Goal: Task Accomplishment & Management: Use online tool/utility

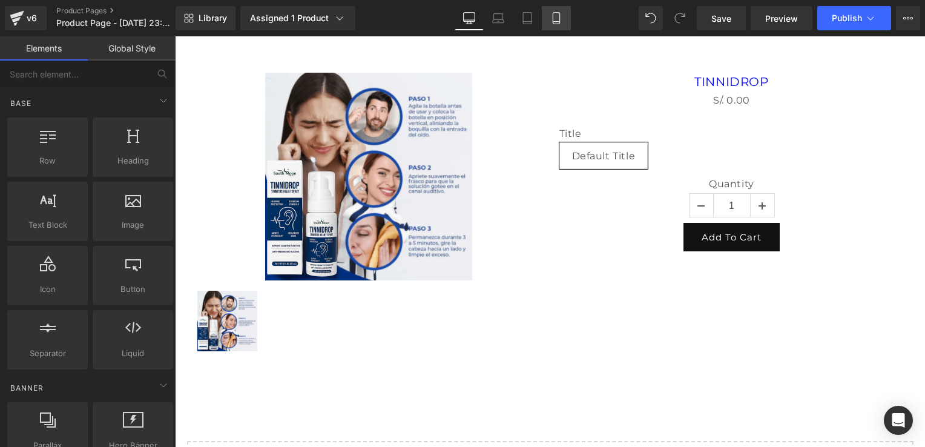
click at [560, 19] on icon at bounding box center [556, 18] width 12 height 12
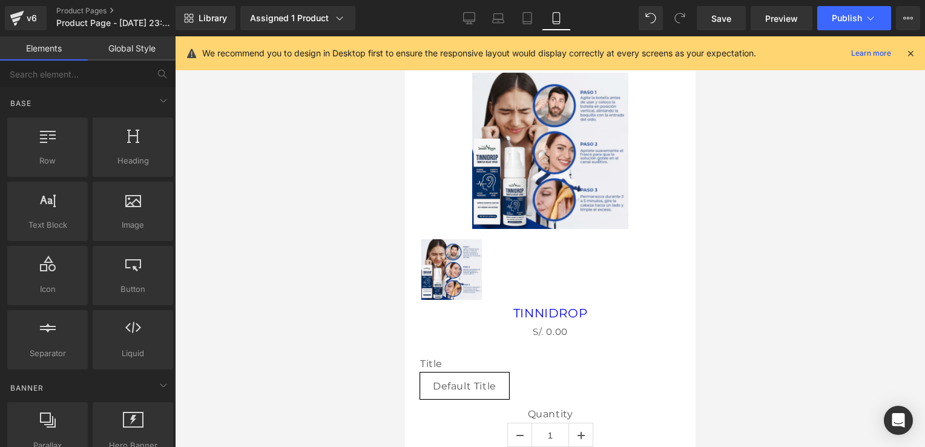
click at [907, 57] on icon at bounding box center [910, 53] width 11 height 11
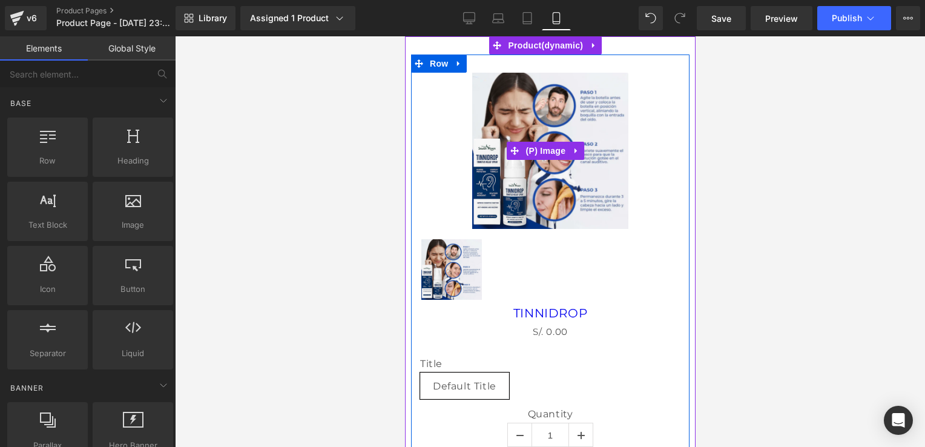
click at [583, 100] on img at bounding box center [549, 151] width 156 height 156
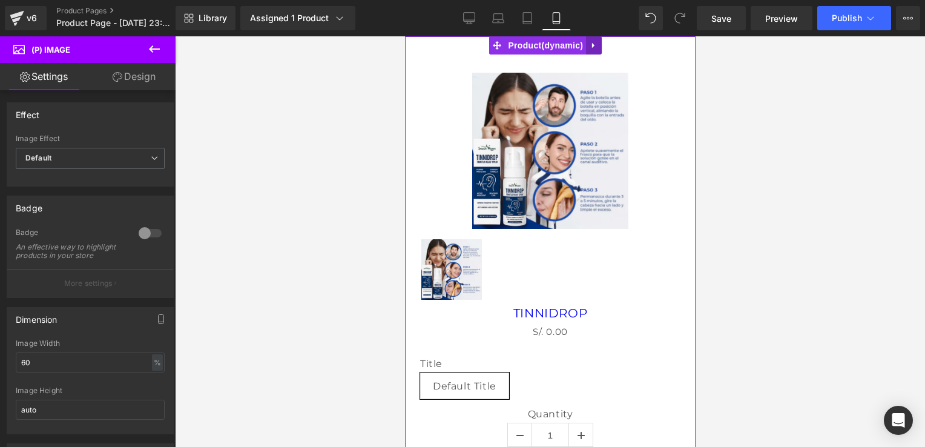
click at [589, 47] on icon at bounding box center [593, 45] width 8 height 9
click at [598, 48] on icon at bounding box center [601, 45] width 8 height 8
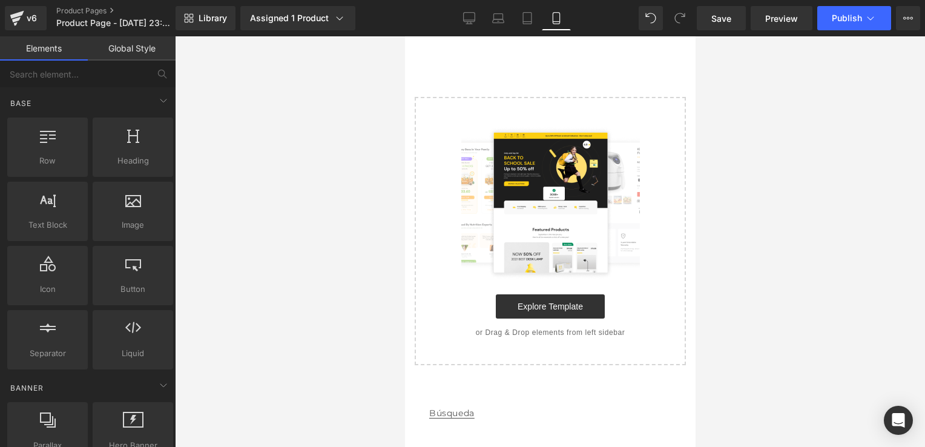
click at [560, 152] on img at bounding box center [550, 202] width 179 height 154
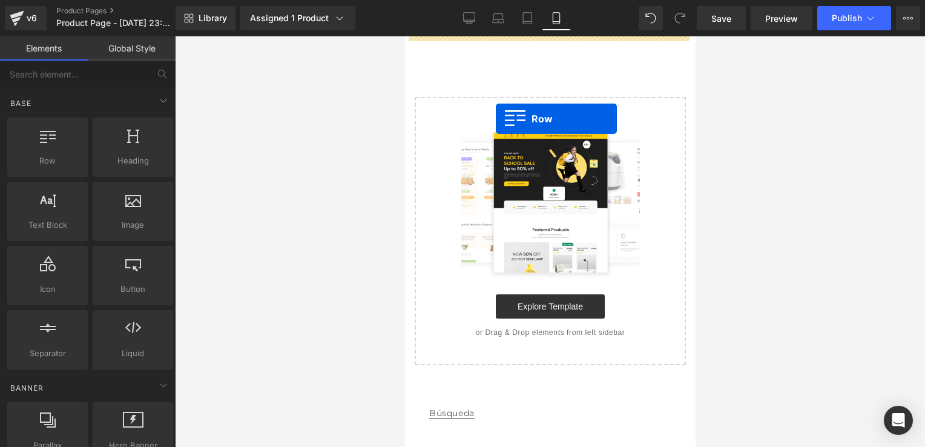
drag, startPoint x: 443, startPoint y: 195, endPoint x: 496, endPoint y: 120, distance: 92.2
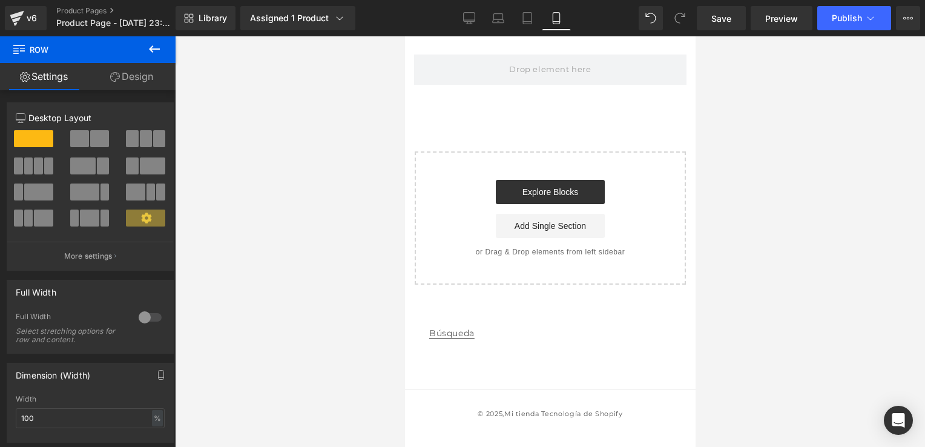
click at [159, 42] on icon at bounding box center [154, 49] width 15 height 15
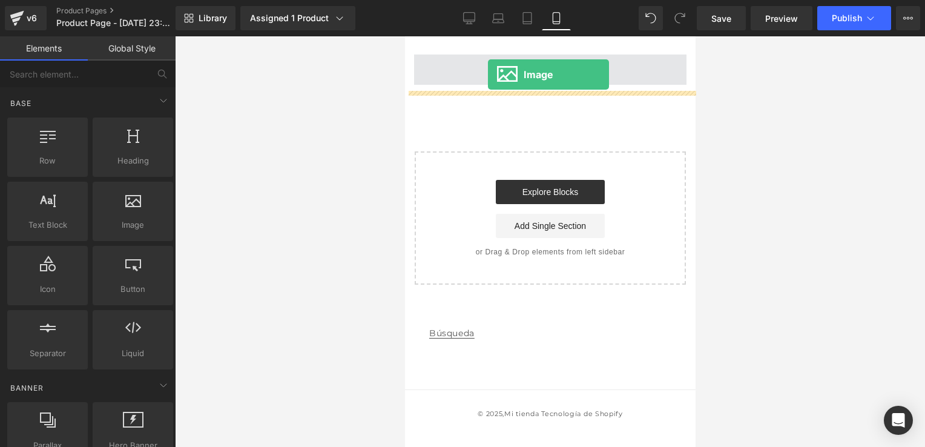
drag, startPoint x: 526, startPoint y: 243, endPoint x: 487, endPoint y: 74, distance: 173.2
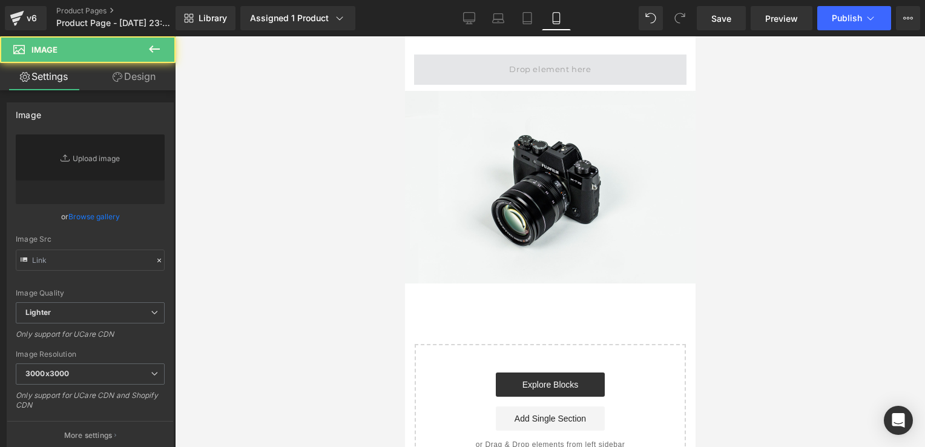
type input "//d1um8515vdn9kb.cloudfront.net/images/parallax.jpg"
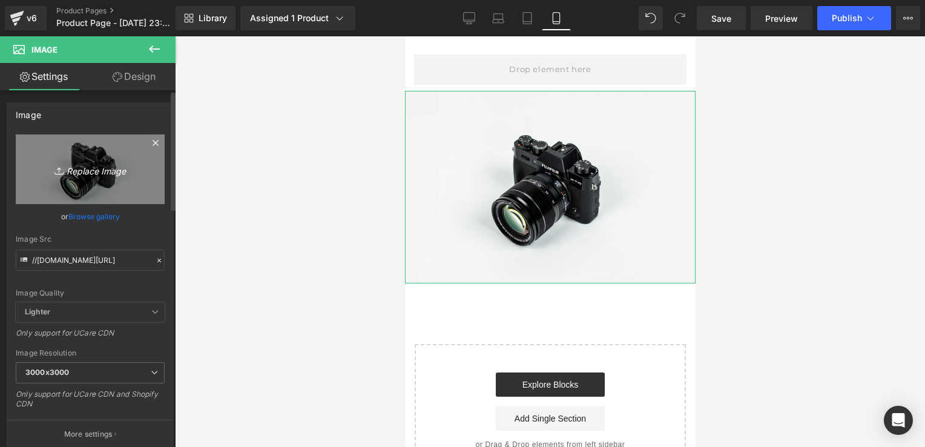
click at [92, 159] on link "Replace Image" at bounding box center [90, 169] width 149 height 70
type input "C:\fakepath\TINNIDROP SEÑOR QUEJANDOSE (1).webp"
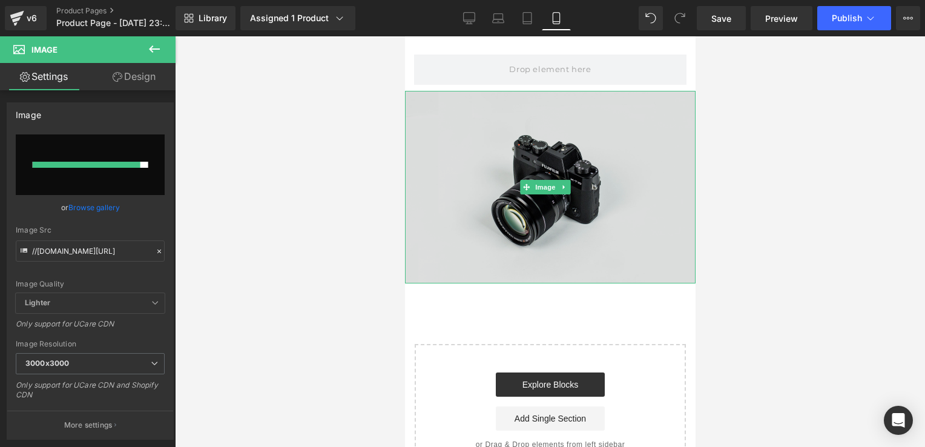
type input "https://ucarecdn.com/7f55328a-6ae2-4829-9cf1-ca390586dec6/-/format/auto/-/previ…"
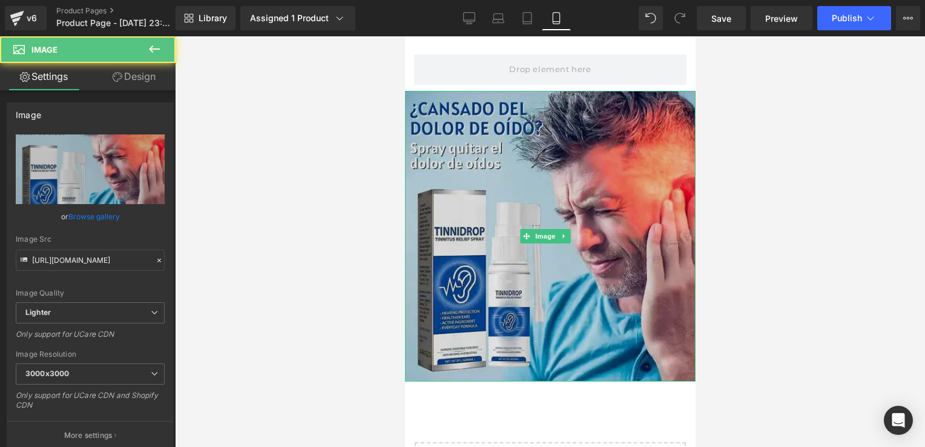
click at [580, 126] on img at bounding box center [549, 236] width 290 height 290
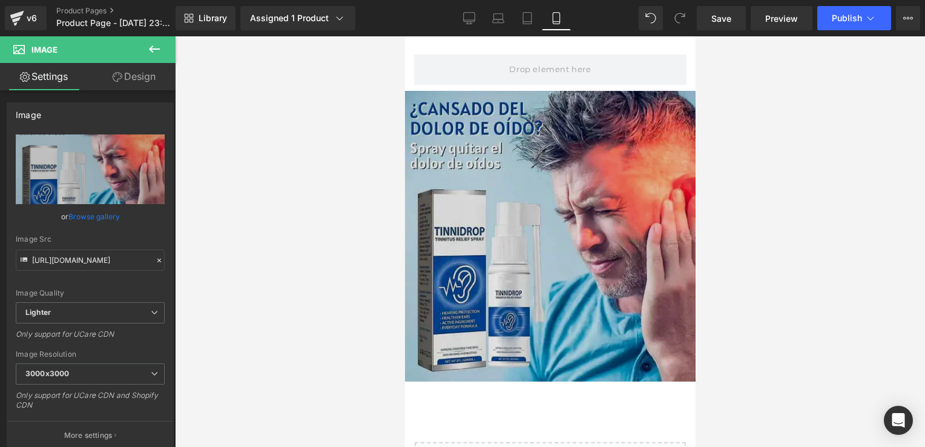
click at [567, 94] on div "Image" at bounding box center [549, 236] width 290 height 290
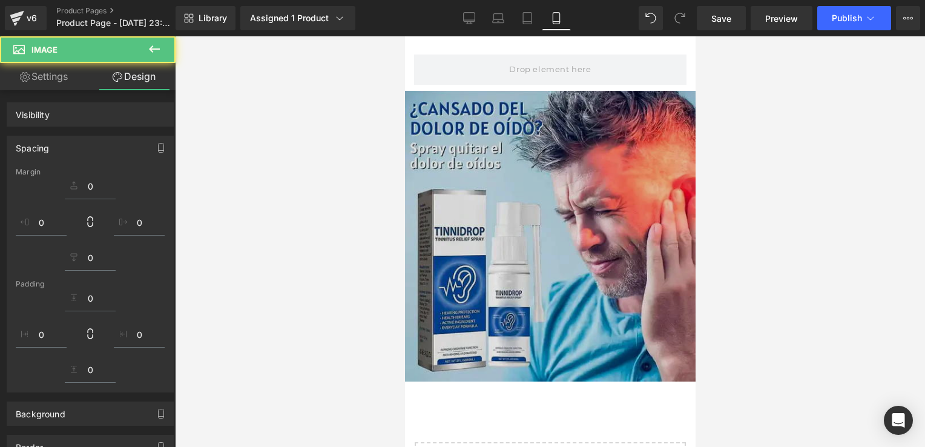
click at [567, 94] on img at bounding box center [549, 236] width 290 height 290
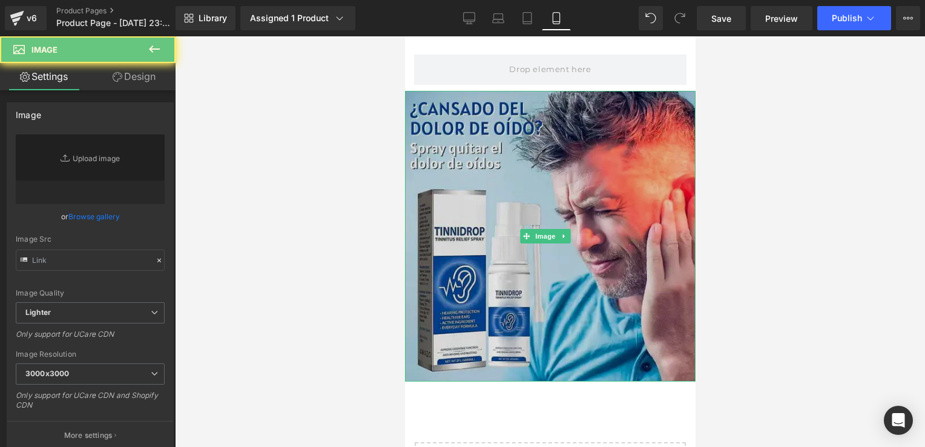
type input "https://ucarecdn.com/7f55328a-6ae2-4829-9cf1-ca390586dec6/-/format/auto/-/previ…"
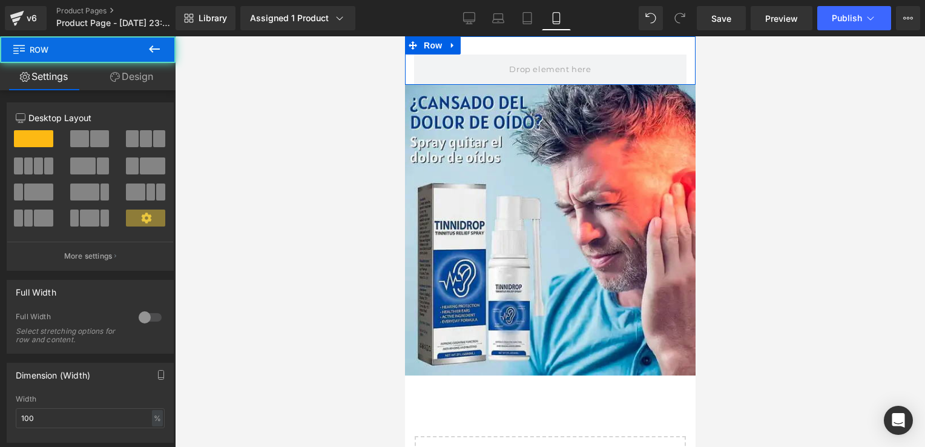
drag, startPoint x: 572, startPoint y: 89, endPoint x: 584, endPoint y: 48, distance: 42.3
click at [584, 48] on div "Row" at bounding box center [549, 60] width 290 height 48
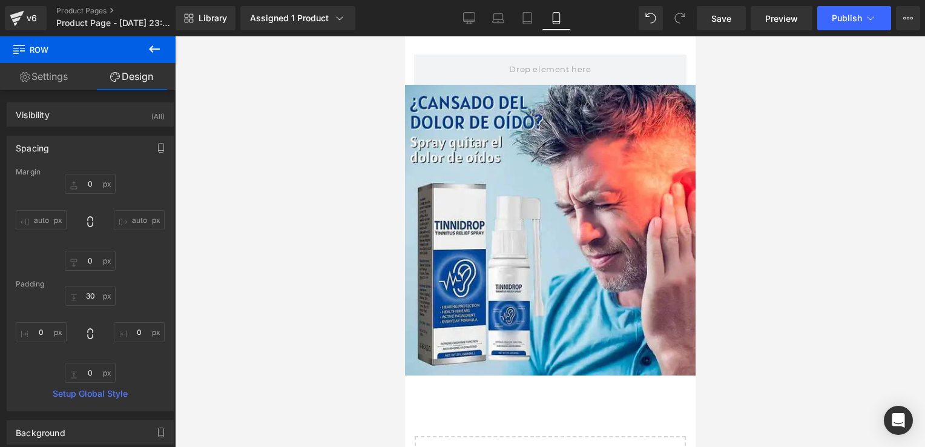
click at [206, 197] on div at bounding box center [550, 241] width 750 height 410
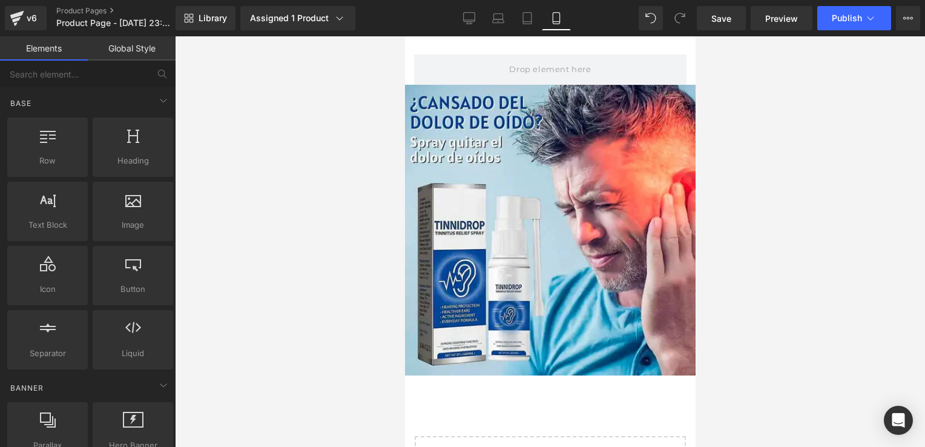
click at [206, 197] on div at bounding box center [550, 241] width 750 height 410
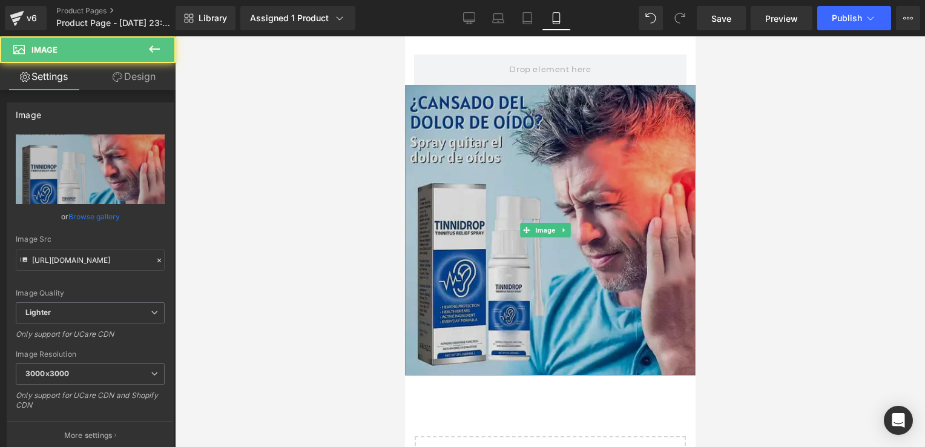
click at [447, 198] on img at bounding box center [549, 230] width 290 height 290
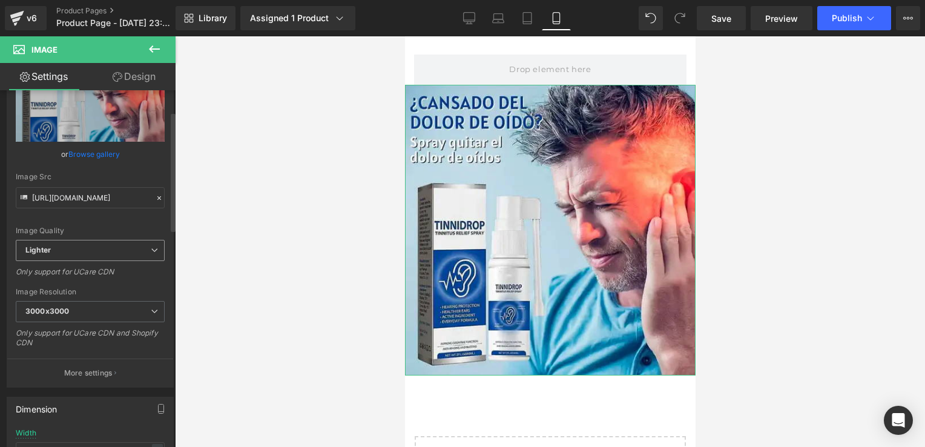
scroll to position [64, 0]
click at [87, 306] on span "3000x3000" at bounding box center [90, 309] width 149 height 21
click at [240, 291] on div at bounding box center [550, 241] width 750 height 410
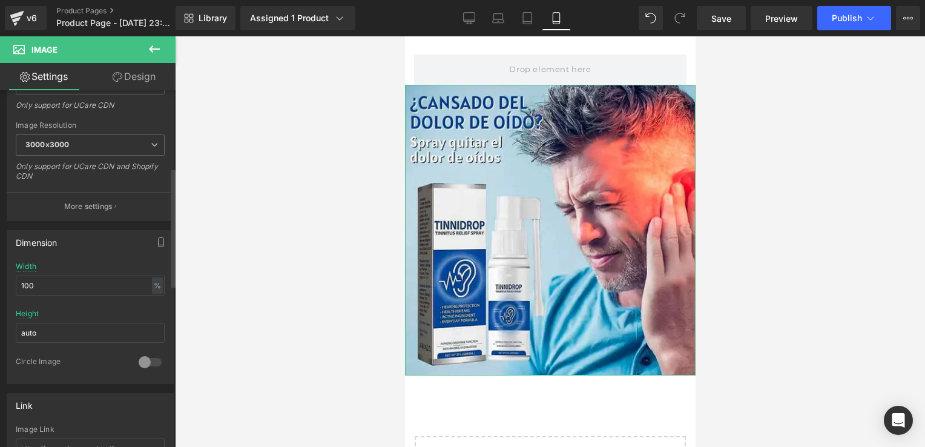
scroll to position [231, 0]
click at [152, 283] on div "%" at bounding box center [157, 283] width 11 height 16
click at [120, 275] on input "100" at bounding box center [90, 283] width 149 height 20
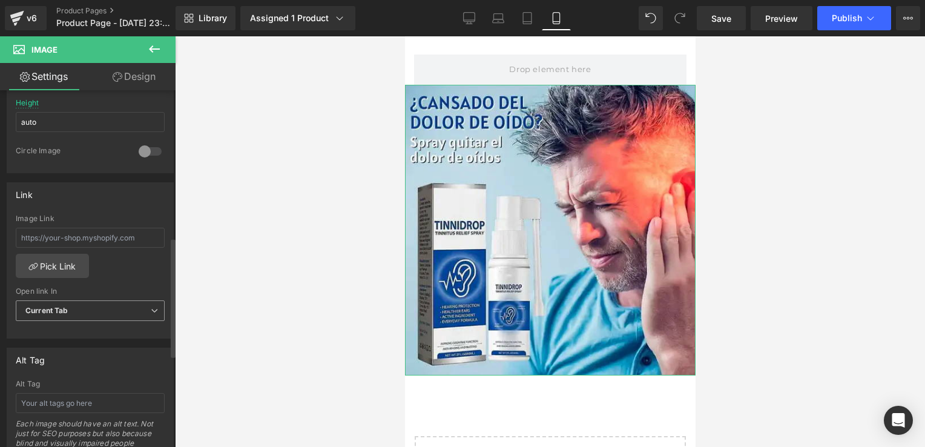
scroll to position [448, 0]
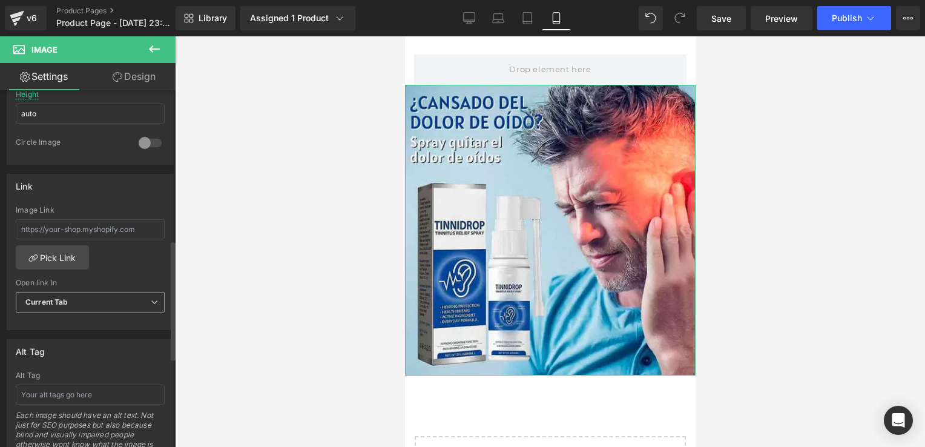
click at [137, 296] on span "Current Tab" at bounding box center [90, 302] width 149 height 21
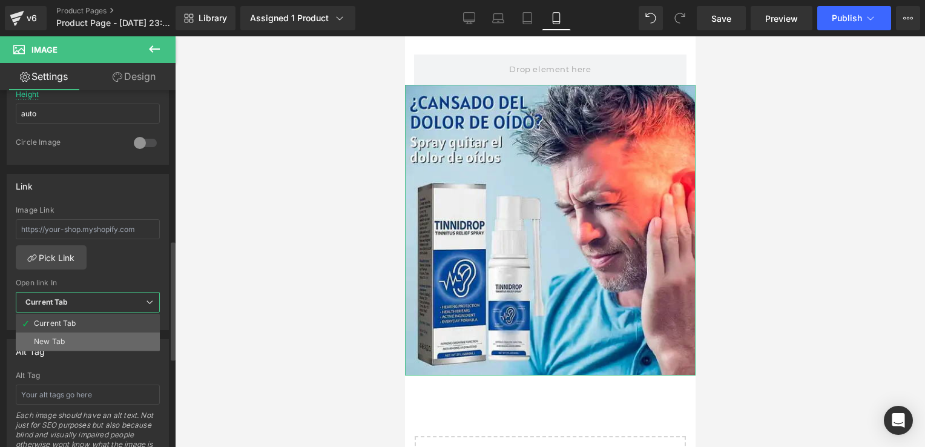
click at [76, 332] on li "New Tab" at bounding box center [88, 341] width 144 height 18
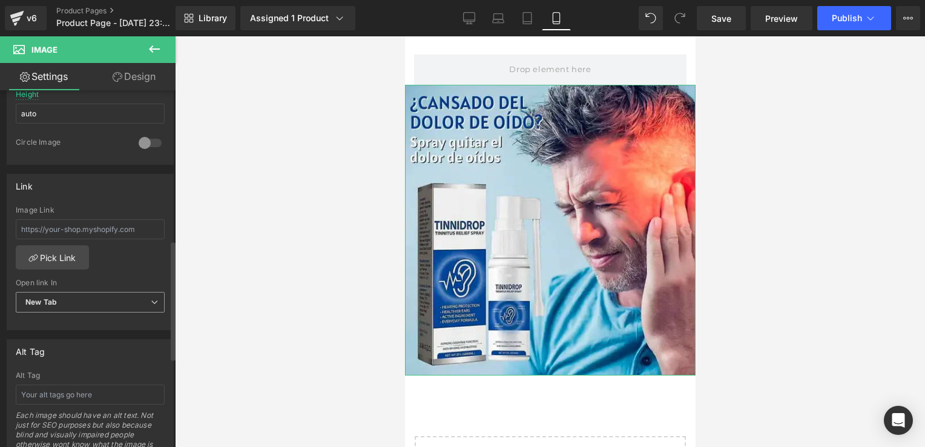
click at [107, 311] on div "New Tab Current Tab New Tab" at bounding box center [90, 305] width 149 height 27
click at [114, 306] on span "New Tab" at bounding box center [90, 302] width 149 height 21
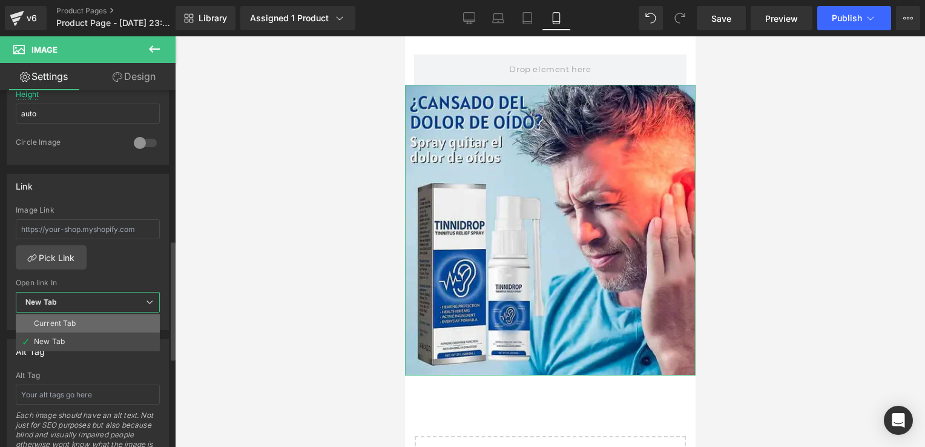
click at [104, 321] on li "Current Tab" at bounding box center [88, 323] width 144 height 18
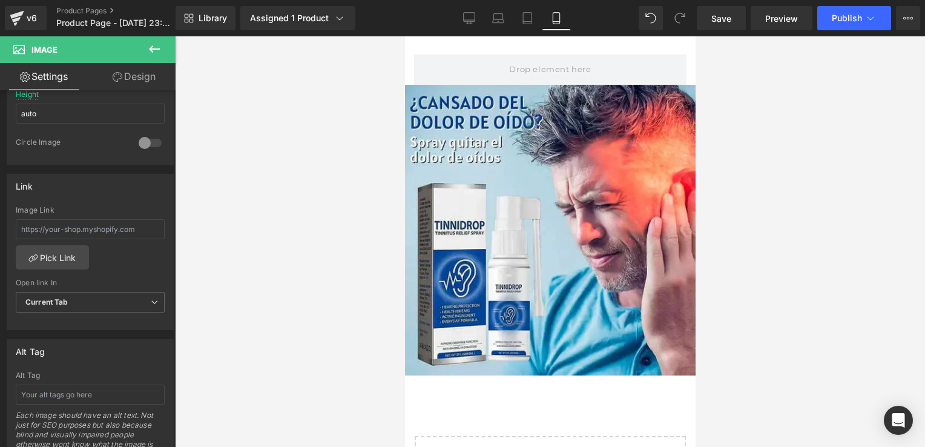
click at [160, 48] on icon at bounding box center [154, 49] width 15 height 15
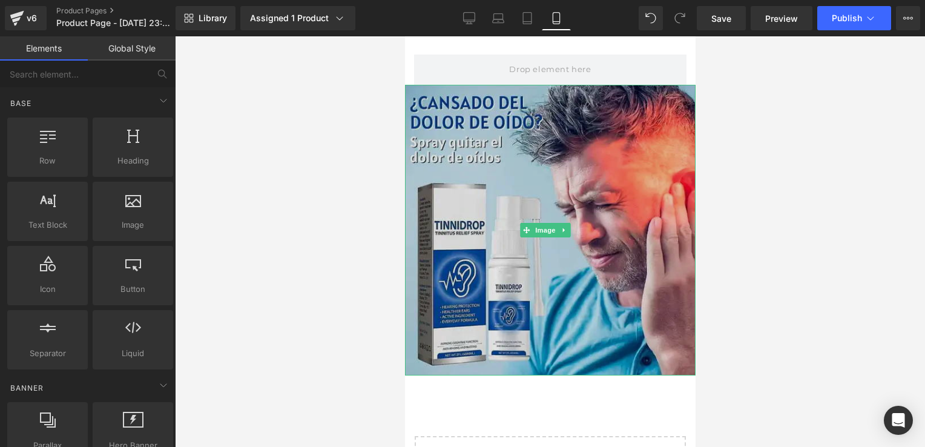
click at [516, 216] on img at bounding box center [549, 230] width 290 height 290
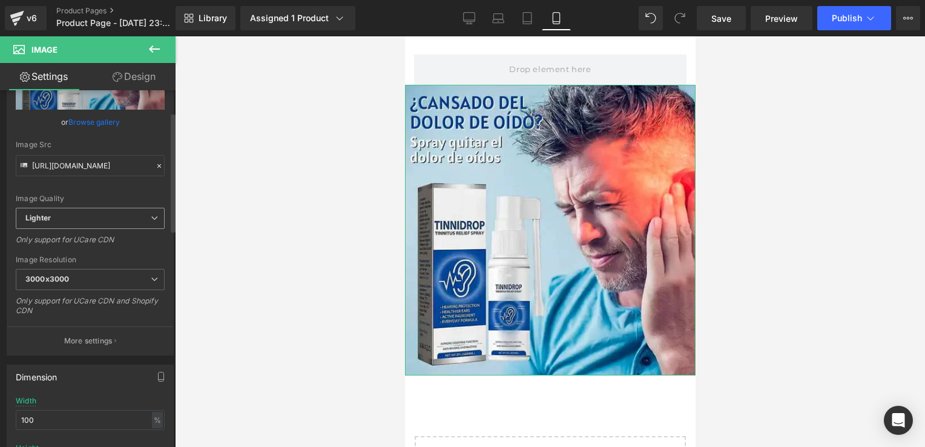
scroll to position [97, 0]
click at [141, 212] on span "Lighter" at bounding box center [90, 215] width 149 height 21
click at [201, 192] on div at bounding box center [550, 241] width 750 height 410
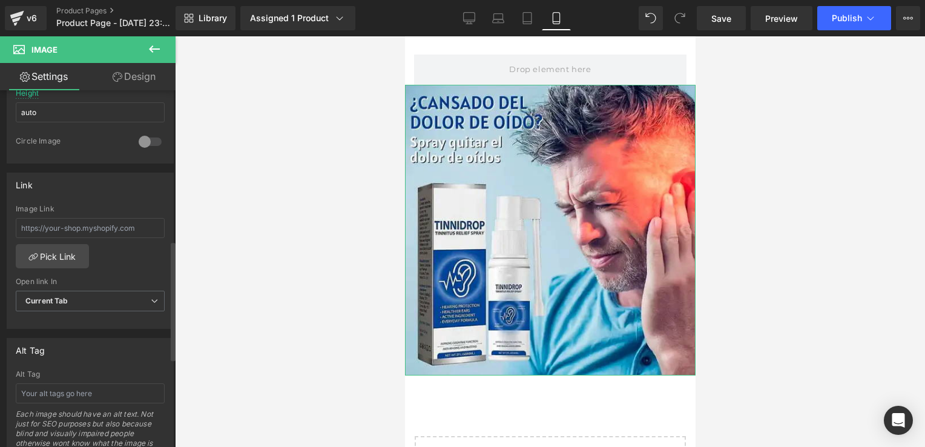
scroll to position [430, 0]
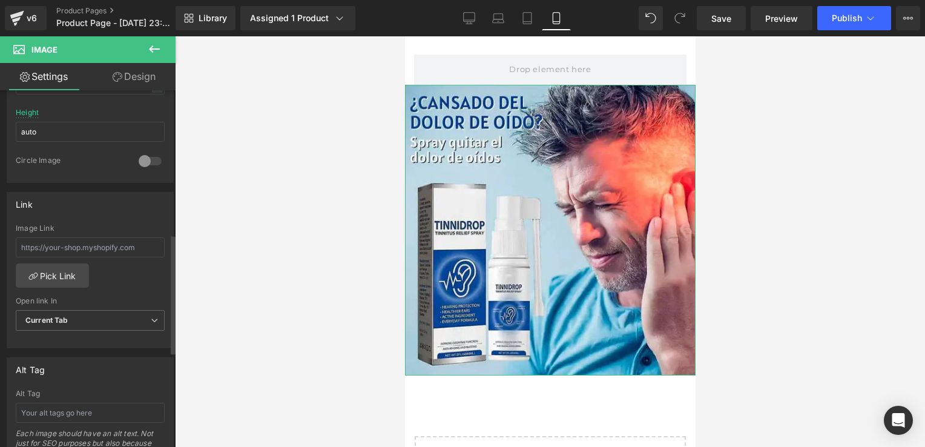
click at [152, 156] on div at bounding box center [150, 160] width 29 height 19
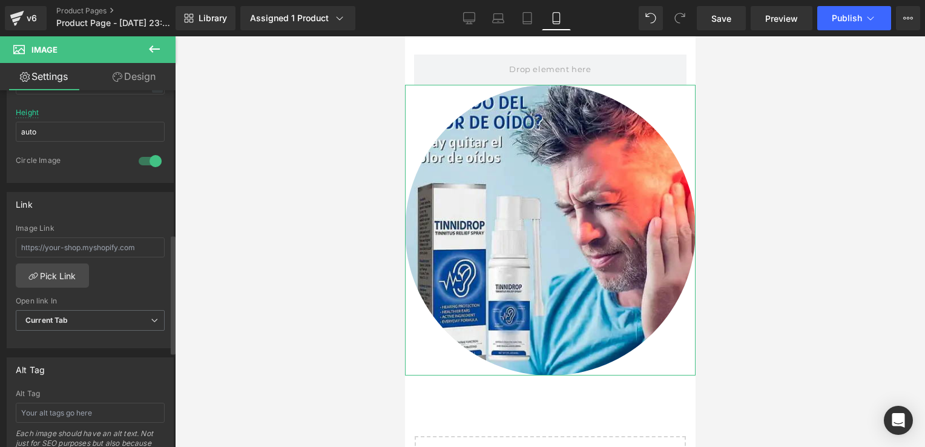
click at [152, 156] on div at bounding box center [150, 160] width 29 height 19
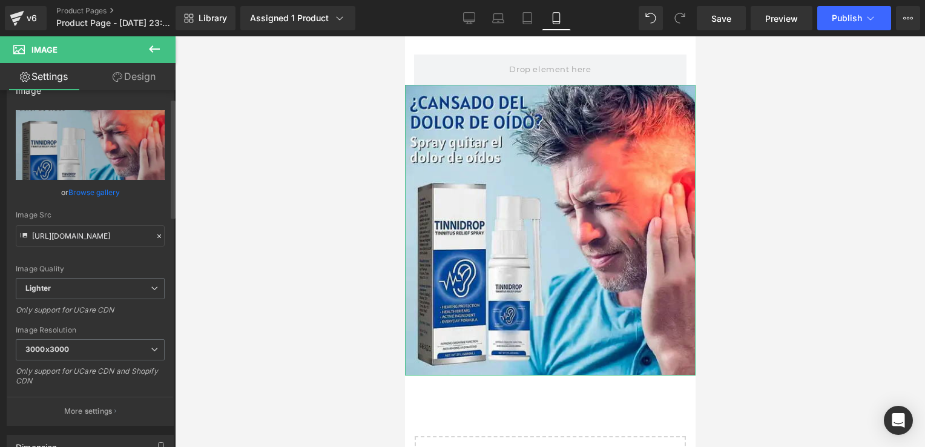
scroll to position [0, 0]
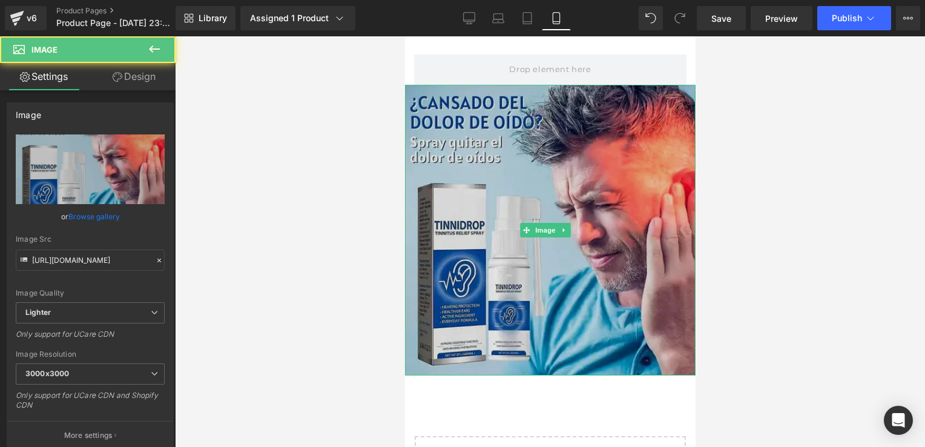
click at [515, 121] on img at bounding box center [549, 230] width 290 height 290
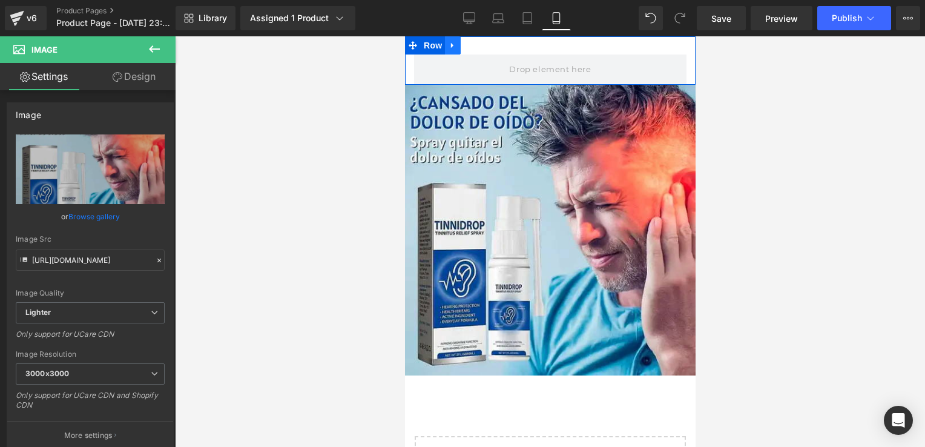
click at [452, 47] on icon at bounding box center [452, 45] width 8 height 9
click at [427, 47] on span "Row" at bounding box center [432, 45] width 24 height 18
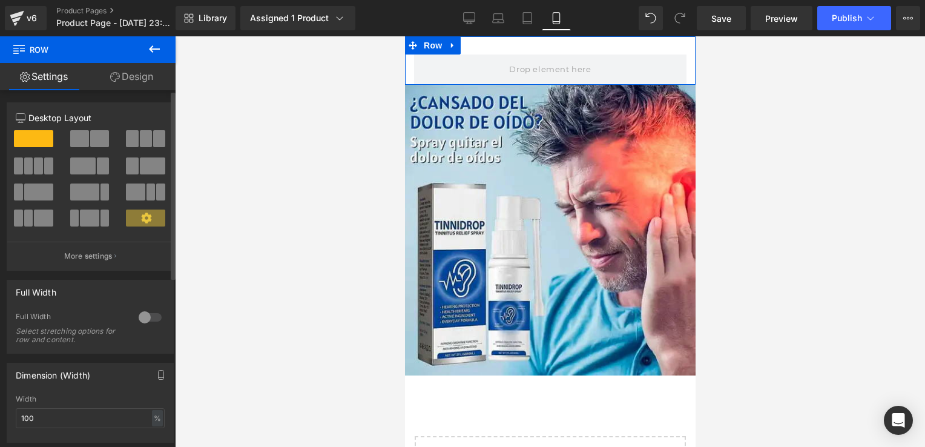
click at [149, 318] on div at bounding box center [150, 316] width 29 height 19
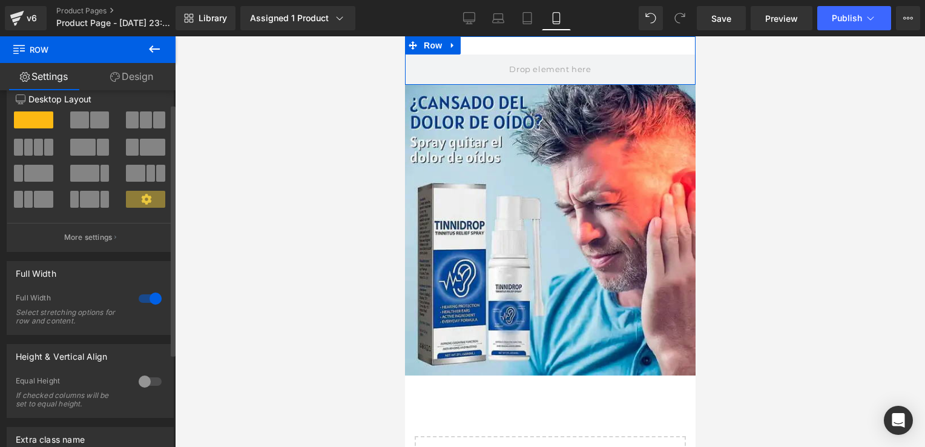
scroll to position [19, 0]
click at [151, 378] on div at bounding box center [150, 380] width 29 height 19
click at [146, 381] on div at bounding box center [150, 380] width 29 height 19
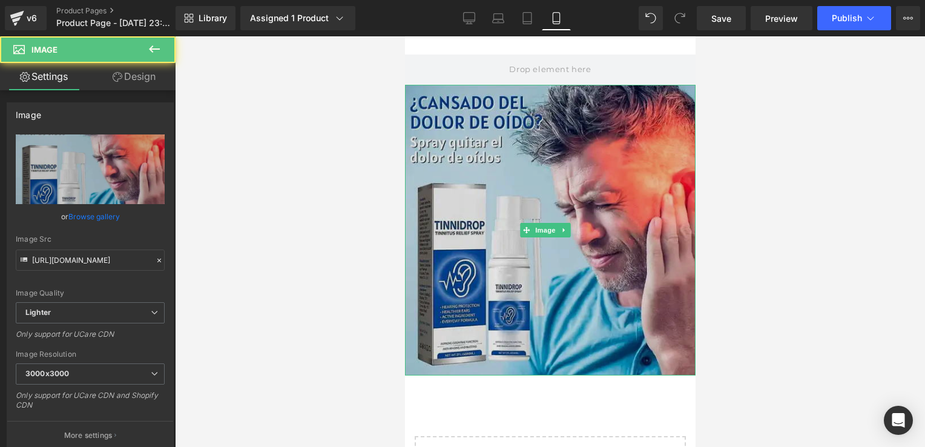
click at [519, 163] on img at bounding box center [549, 230] width 290 height 290
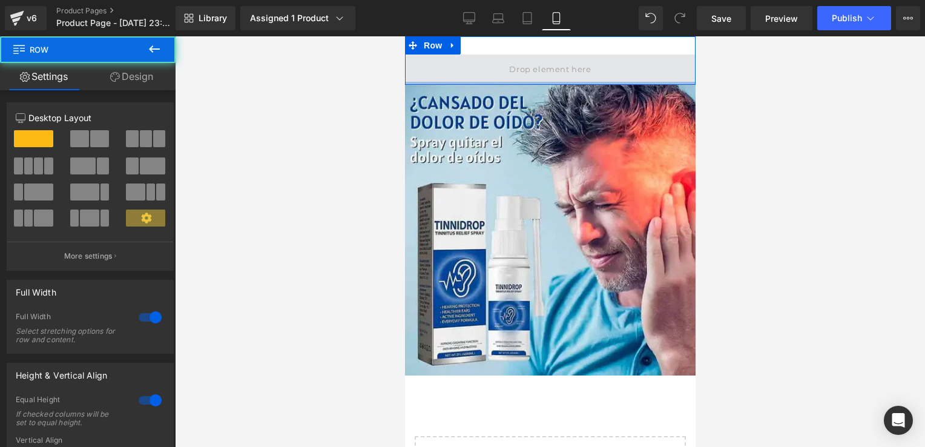
click at [554, 76] on div "Row" at bounding box center [549, 60] width 290 height 48
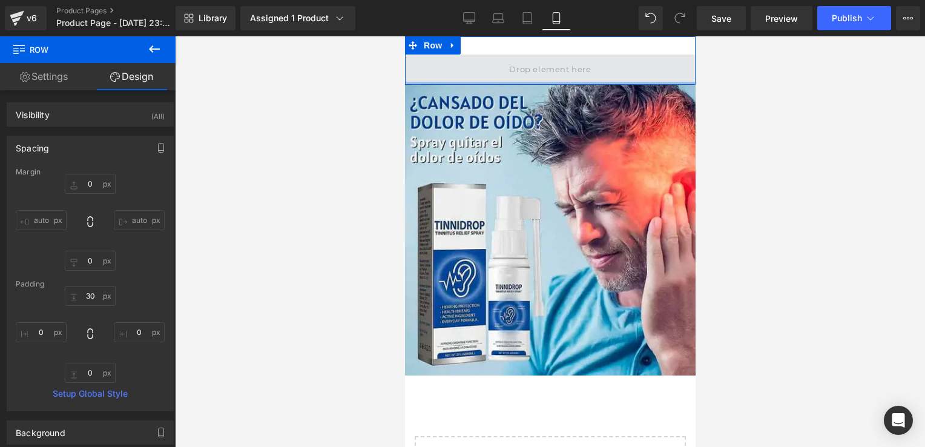
type input "0px"
drag, startPoint x: 552, startPoint y: 83, endPoint x: 557, endPoint y: 71, distance: 12.3
click at [557, 71] on div "Row" at bounding box center [549, 60] width 290 height 48
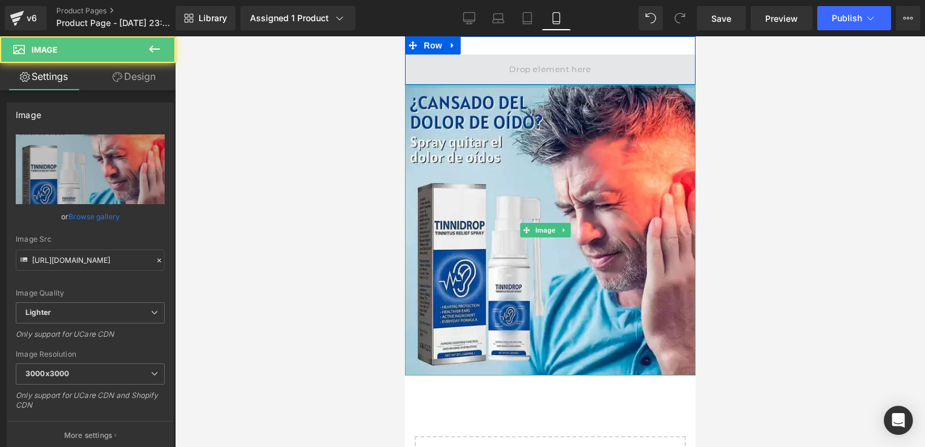
drag, startPoint x: 547, startPoint y: 85, endPoint x: 552, endPoint y: 73, distance: 12.7
click at [552, 73] on div "Row Image Select your layout" at bounding box center [549, 302] width 290 height 533
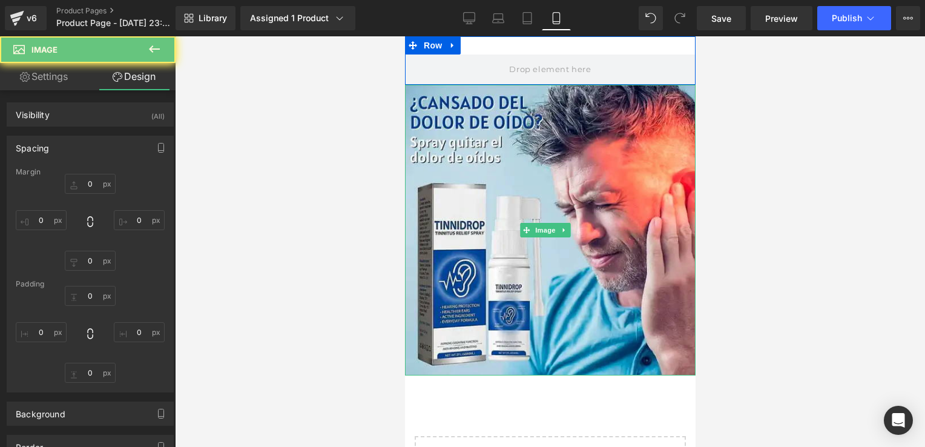
type input "0"
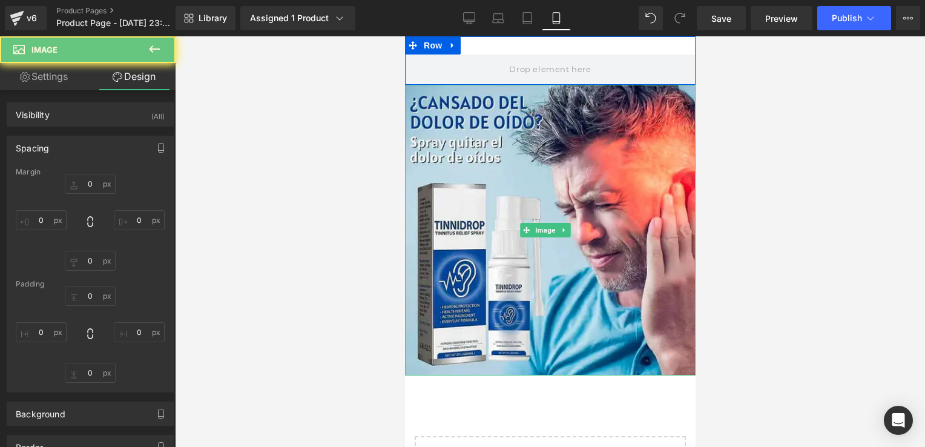
type input "0"
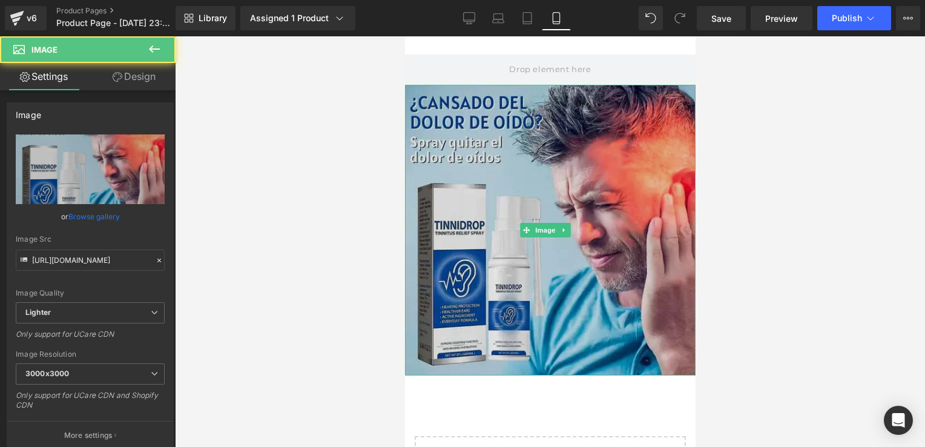
click at [549, 90] on img at bounding box center [549, 230] width 290 height 290
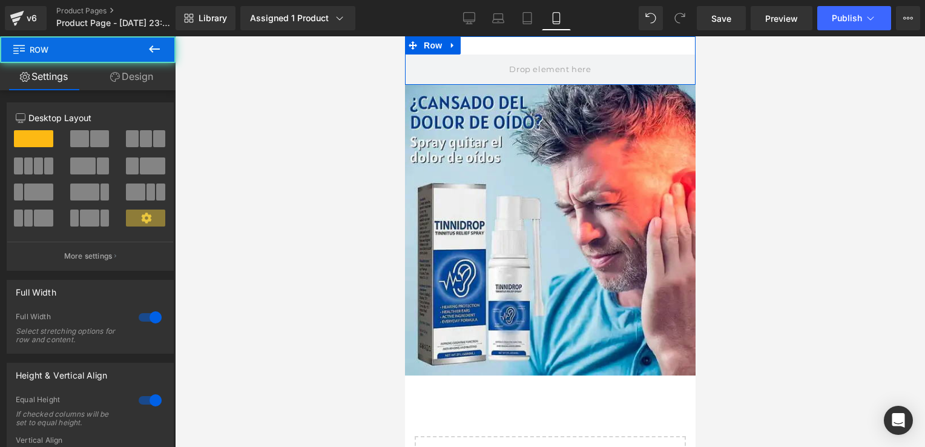
click at [627, 53] on div "Row" at bounding box center [549, 60] width 290 height 48
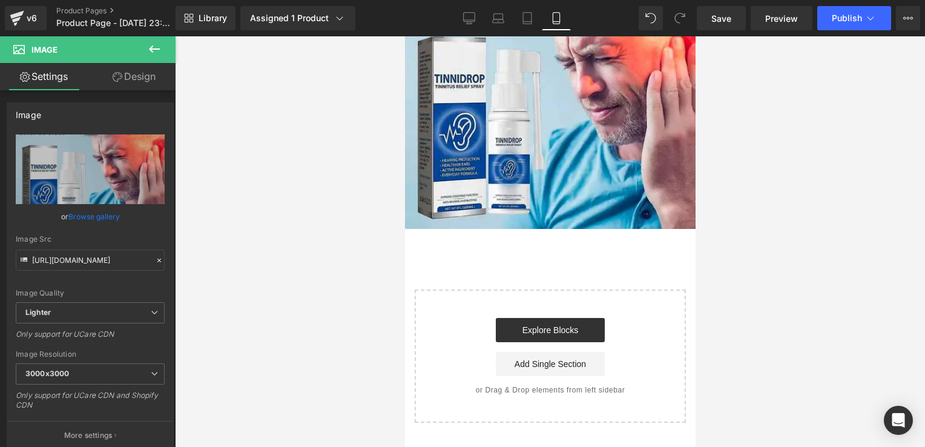
scroll to position [147, 0]
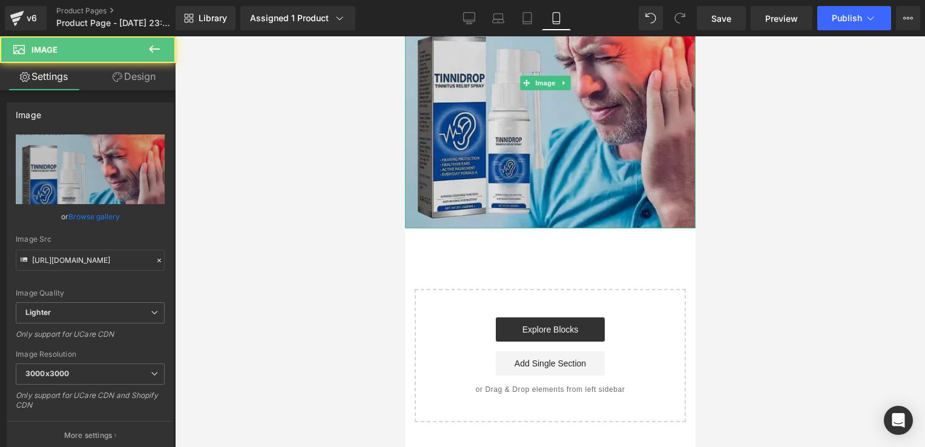
click at [601, 213] on img at bounding box center [549, 83] width 290 height 290
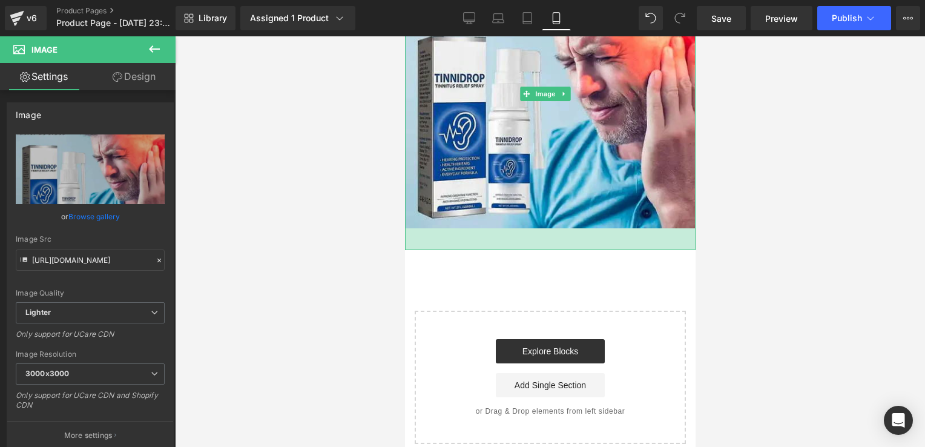
drag, startPoint x: 602, startPoint y: 218, endPoint x: 603, endPoint y: 240, distance: 21.8
click at [603, 240] on div "Row Image 36px Select your layout" at bounding box center [549, 166] width 290 height 554
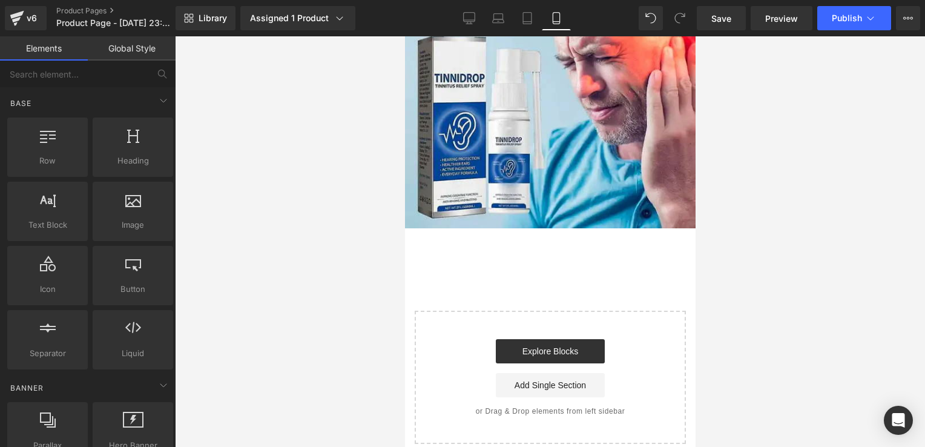
click at [746, 195] on div at bounding box center [550, 241] width 750 height 410
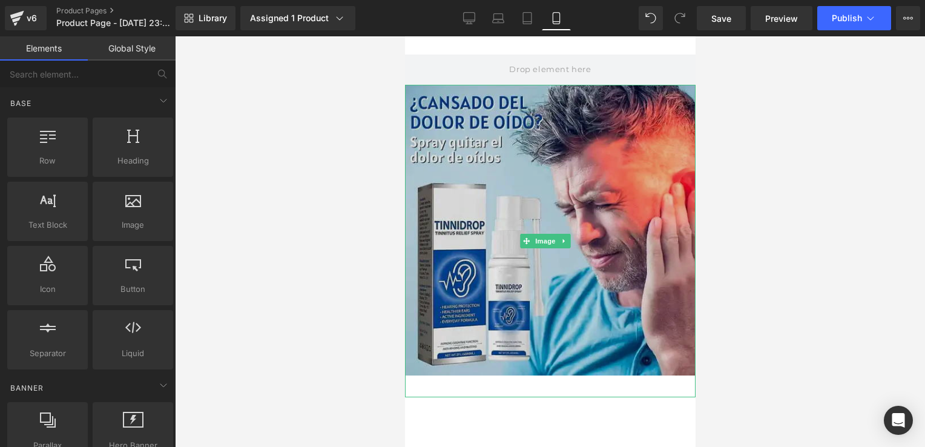
scroll to position [0, 0]
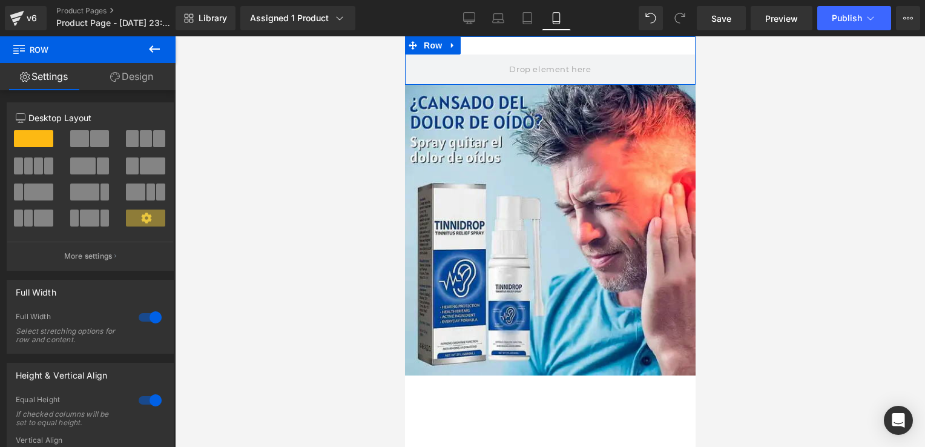
drag, startPoint x: 628, startPoint y: 82, endPoint x: 641, endPoint y: 51, distance: 33.9
click at [641, 51] on div "Row" at bounding box center [549, 60] width 290 height 48
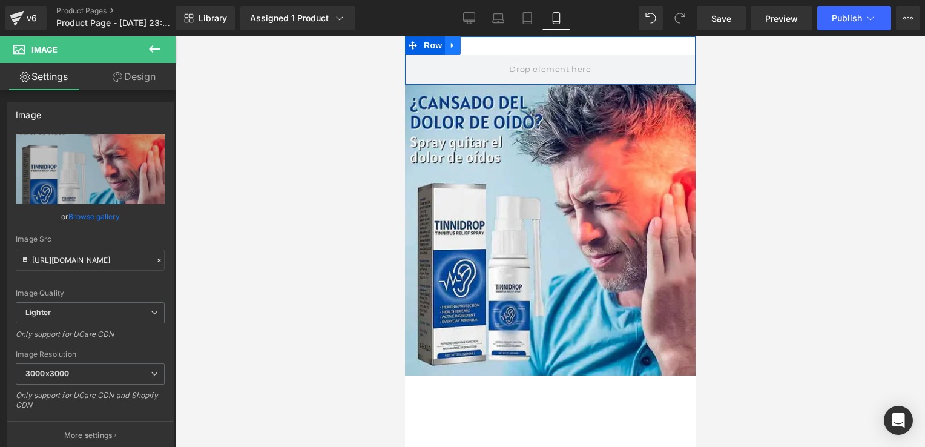
click at [448, 41] on icon at bounding box center [452, 45] width 8 height 9
click at [422, 41] on span "Row" at bounding box center [432, 45] width 24 height 18
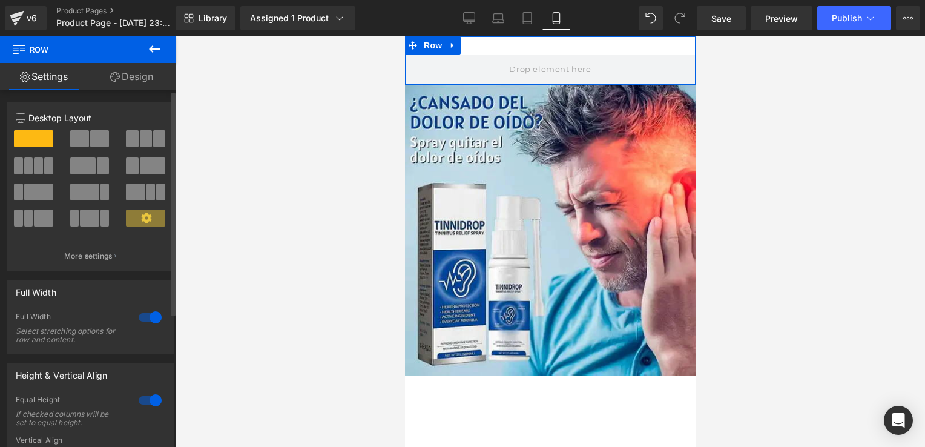
click at [145, 398] on div at bounding box center [150, 399] width 29 height 19
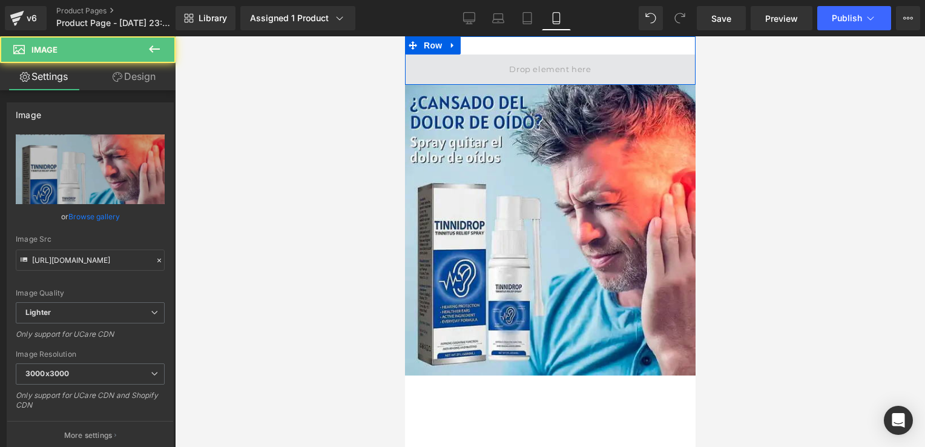
drag, startPoint x: 572, startPoint y: 84, endPoint x: 579, endPoint y: 68, distance: 17.3
click at [579, 68] on div "Row Image 36px Select your layout" at bounding box center [549, 313] width 290 height 554
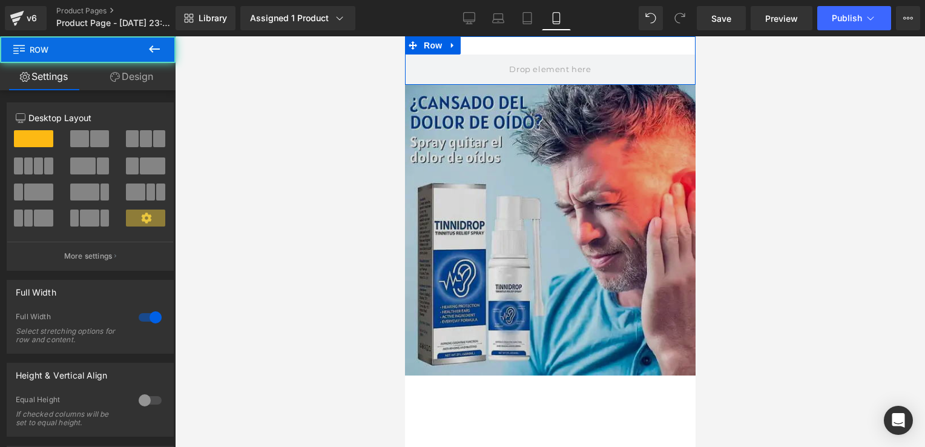
drag, startPoint x: 532, startPoint y: 84, endPoint x: 534, endPoint y: 103, distance: 19.5
click at [534, 103] on div "Row Image 36px Select your layout" at bounding box center [549, 313] width 290 height 554
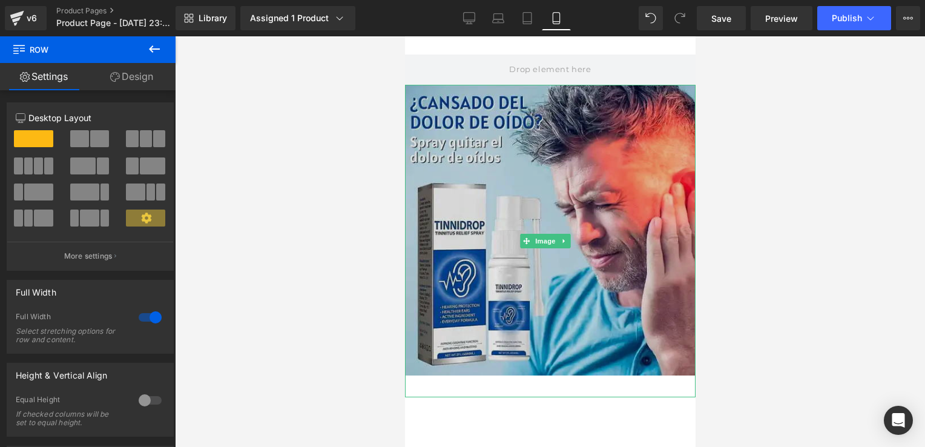
click at [534, 103] on img at bounding box center [549, 241] width 290 height 312
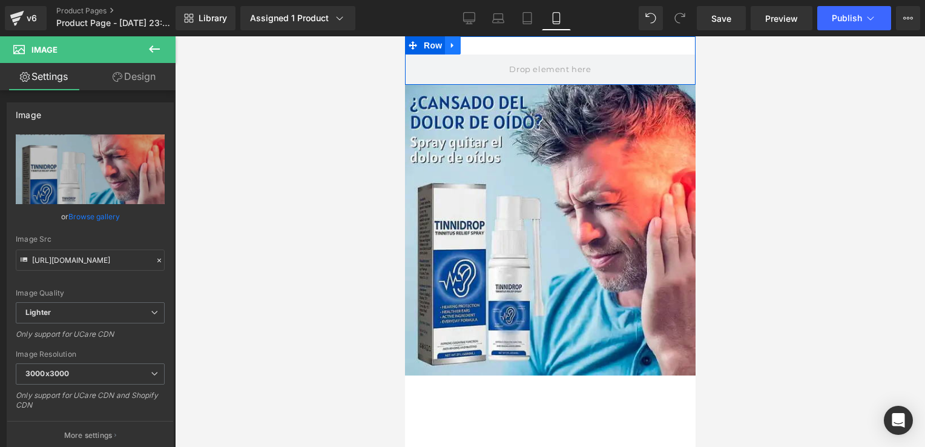
click at [450, 48] on icon at bounding box center [452, 45] width 8 height 9
click at [479, 43] on icon at bounding box center [483, 45] width 8 height 9
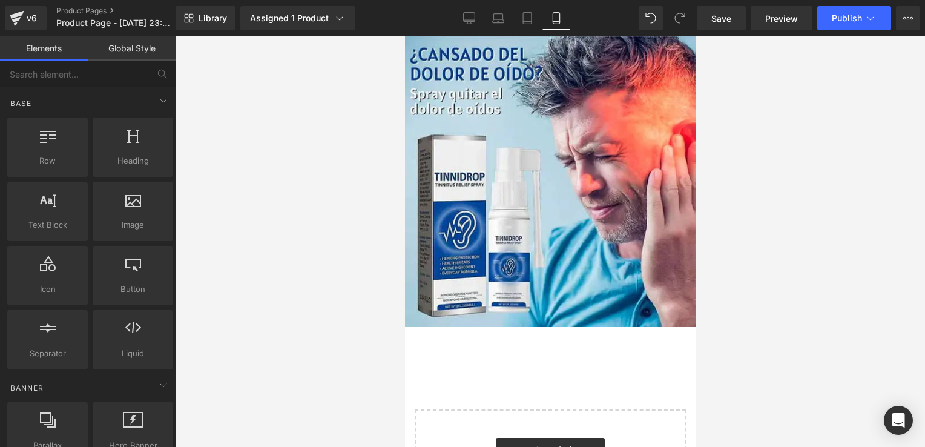
click at [766, 84] on div at bounding box center [550, 241] width 750 height 410
drag, startPoint x: 693, startPoint y: 72, endPoint x: 1094, endPoint y: 41, distance: 402.4
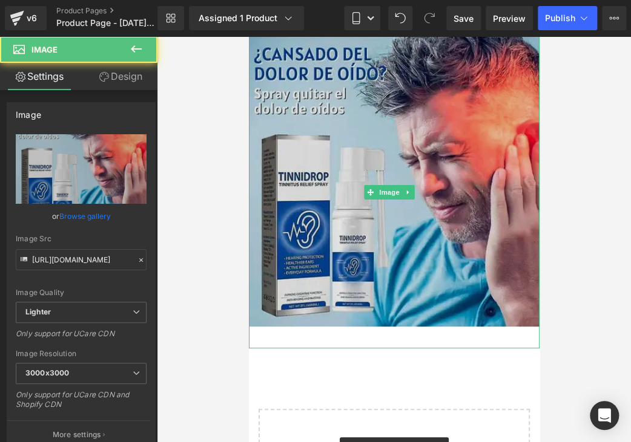
click at [425, 119] on img at bounding box center [393, 192] width 290 height 312
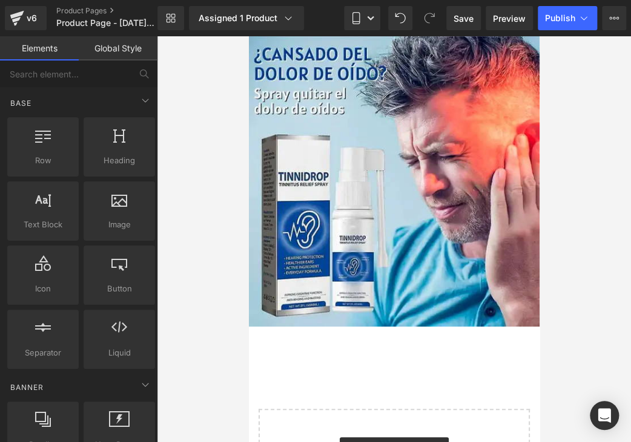
click at [567, 133] on div at bounding box center [394, 239] width 474 height 406
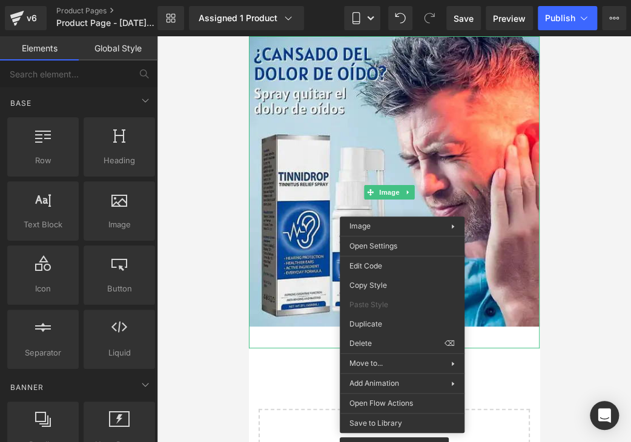
click at [564, 142] on div at bounding box center [394, 239] width 474 height 406
click at [629, 244] on div at bounding box center [394, 239] width 474 height 406
click at [233, 224] on div at bounding box center [394, 239] width 474 height 406
click at [608, 187] on div at bounding box center [394, 239] width 474 height 406
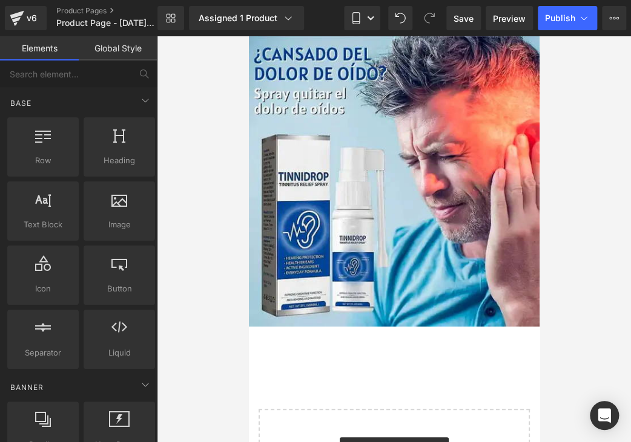
click at [526, 375] on div "Image 36px Select your layout" at bounding box center [393, 289] width 290 height 506
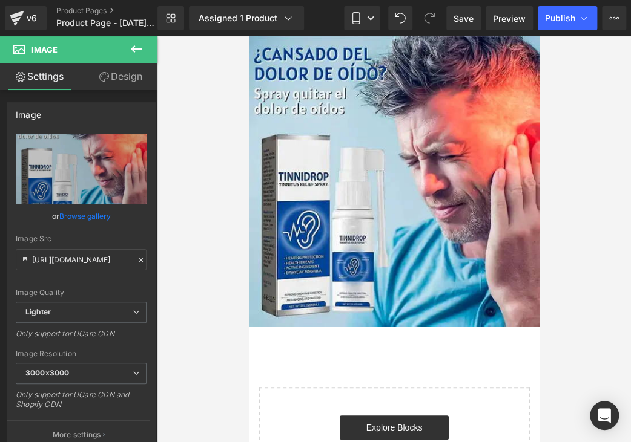
drag, startPoint x: 393, startPoint y: 321, endPoint x: 427, endPoint y: 366, distance: 55.3
click at [427, 366] on div "Image Select your layout" at bounding box center [393, 278] width 290 height 484
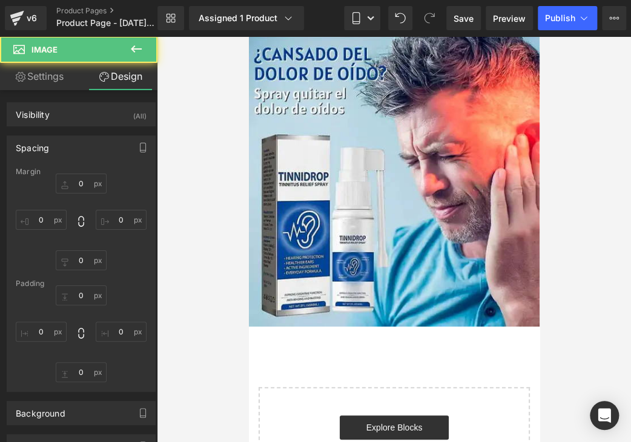
type input "0"
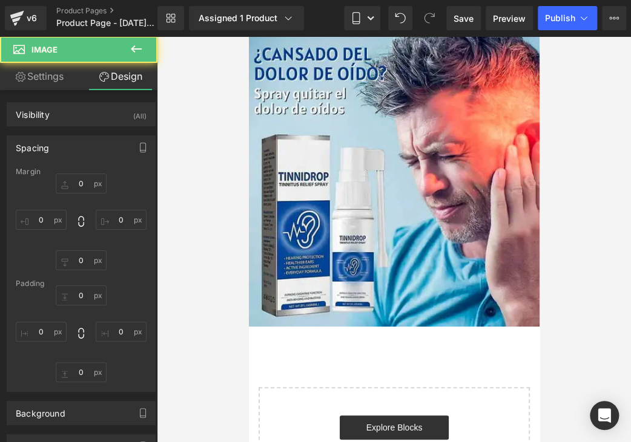
type input "0"
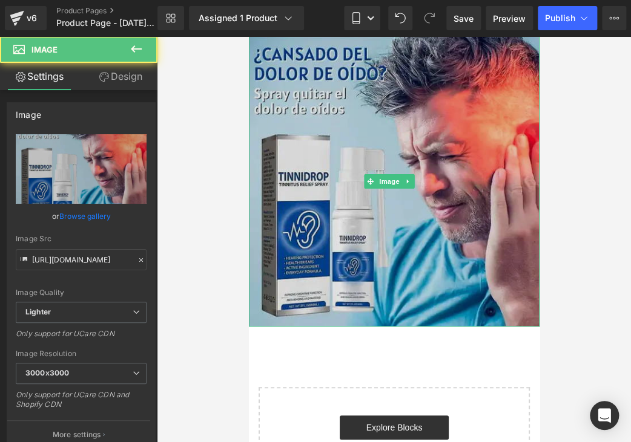
click at [454, 276] on img at bounding box center [393, 181] width 290 height 290
click at [404, 313] on img at bounding box center [393, 181] width 290 height 290
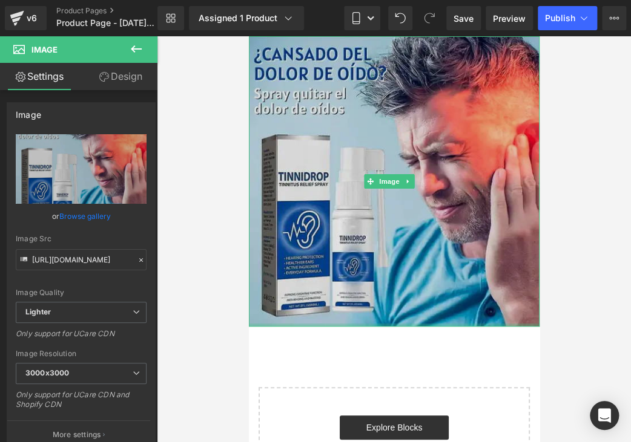
drag, startPoint x: 394, startPoint y: 314, endPoint x: 401, endPoint y: 301, distance: 14.6
click at [401, 301] on div "Image" at bounding box center [393, 181] width 290 height 290
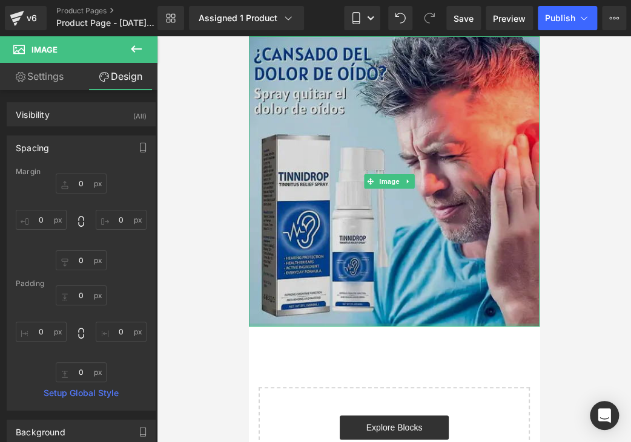
type input "0px"
drag, startPoint x: 401, startPoint y: 317, endPoint x: 416, endPoint y: 285, distance: 35.5
click at [416, 285] on div "Image" at bounding box center [393, 181] width 290 height 290
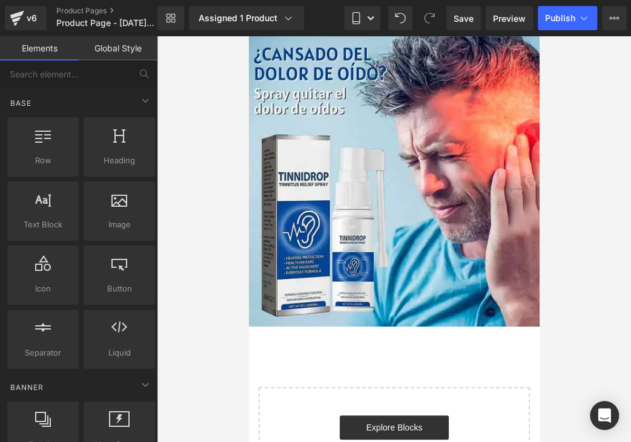
click at [271, 336] on div "Image Select your layout" at bounding box center [393, 278] width 290 height 484
click at [198, 234] on div at bounding box center [394, 239] width 474 height 406
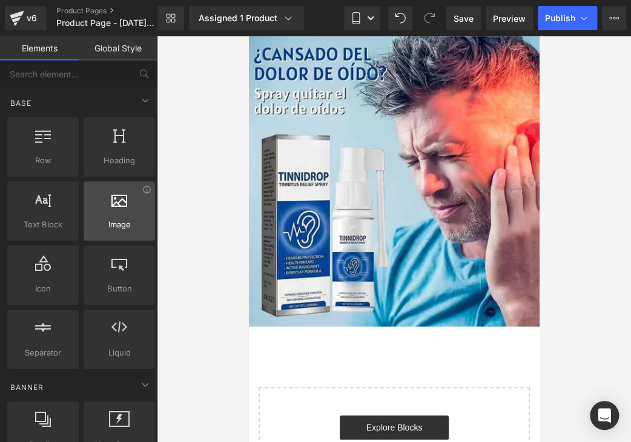
click at [91, 206] on div at bounding box center [119, 204] width 64 height 27
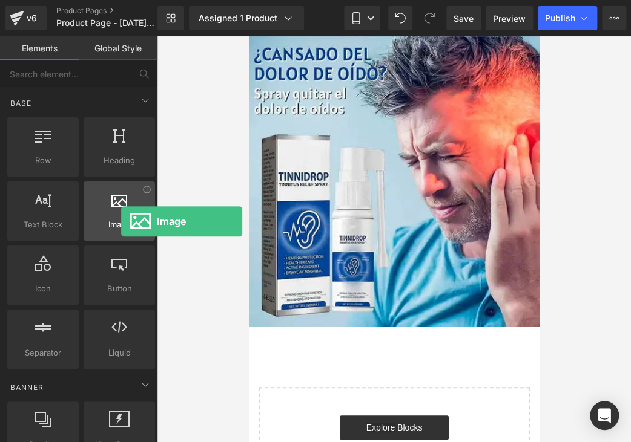
click at [121, 221] on span "Image" at bounding box center [119, 224] width 64 height 13
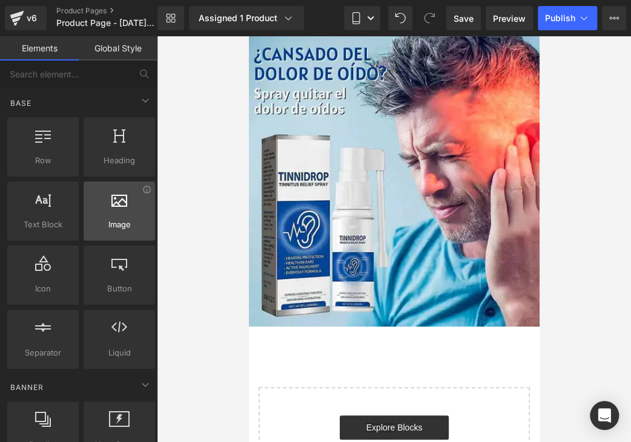
click at [121, 221] on span "Image" at bounding box center [119, 224] width 64 height 13
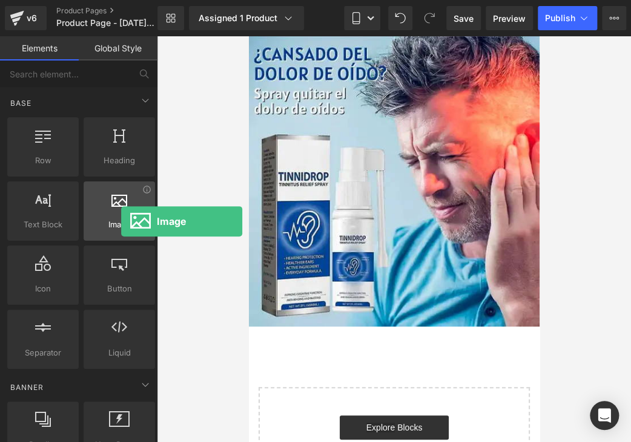
click at [121, 221] on span "Image" at bounding box center [119, 224] width 64 height 13
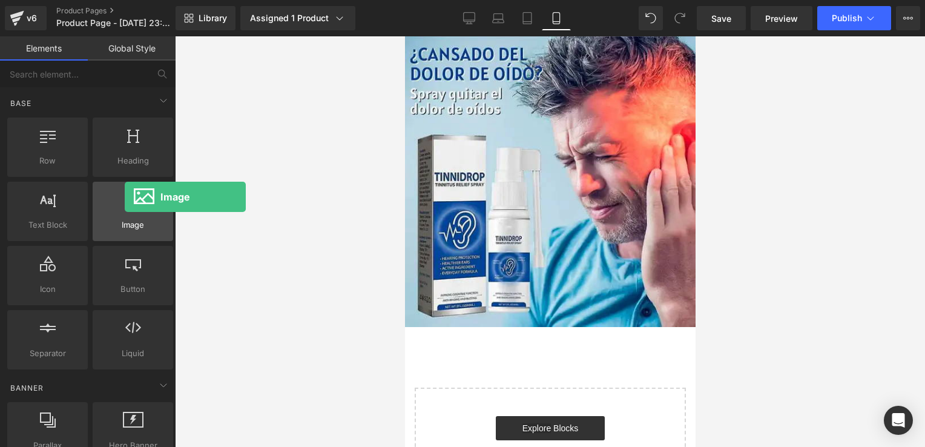
click at [125, 197] on icon at bounding box center [133, 199] width 16 height 16
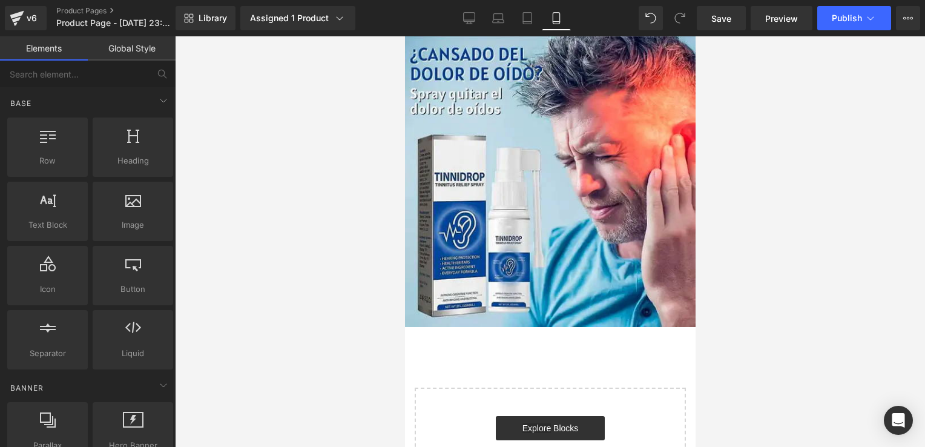
click at [846, 148] on div at bounding box center [550, 241] width 750 height 410
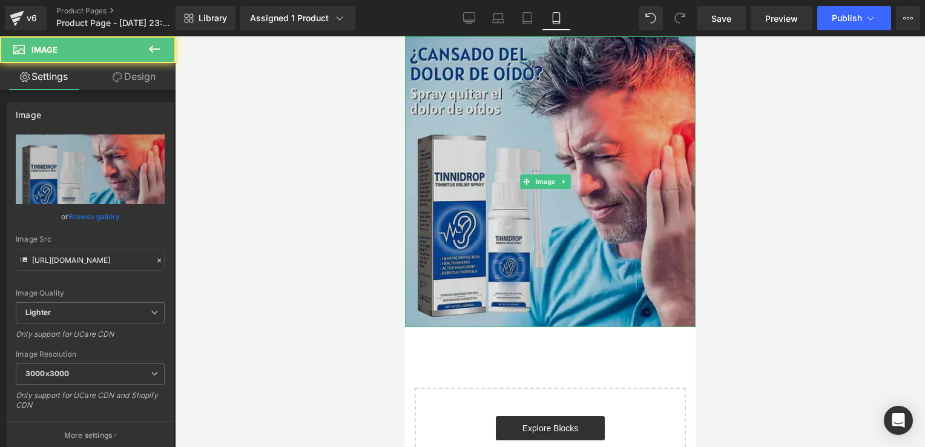
click at [420, 46] on img at bounding box center [549, 181] width 290 height 290
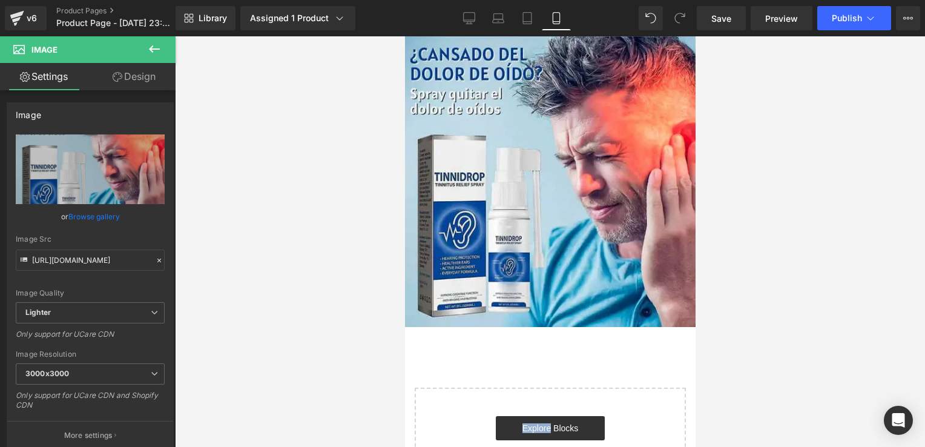
click at [152, 47] on icon at bounding box center [154, 48] width 11 height 7
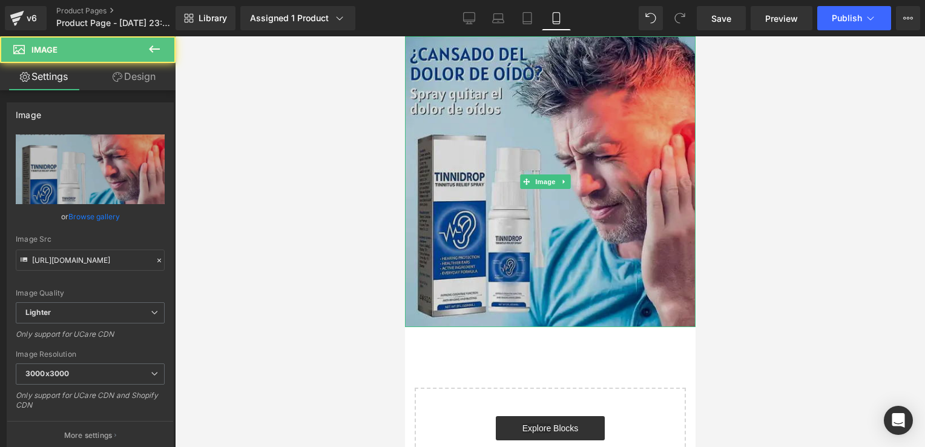
click at [443, 64] on img at bounding box center [549, 181] width 290 height 290
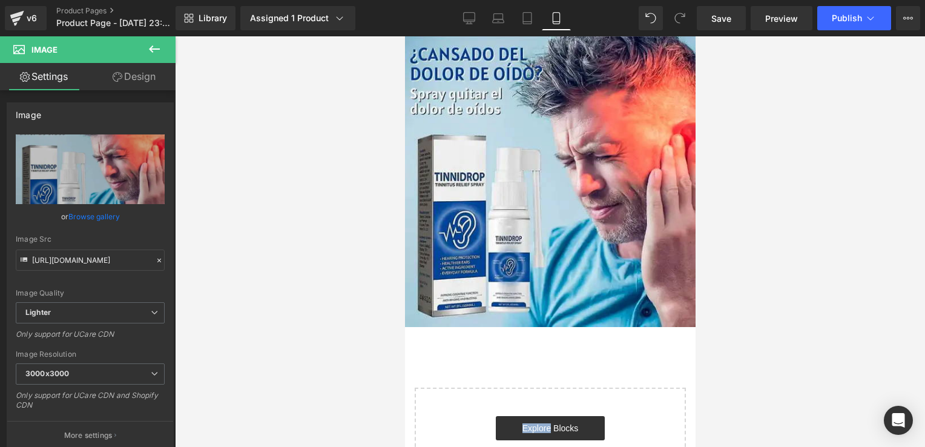
click at [165, 41] on button at bounding box center [154, 49] width 42 height 27
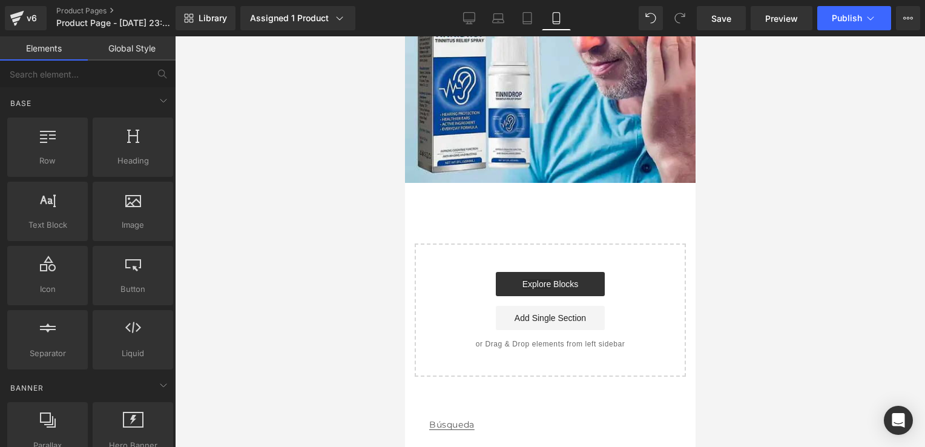
scroll to position [148, 0]
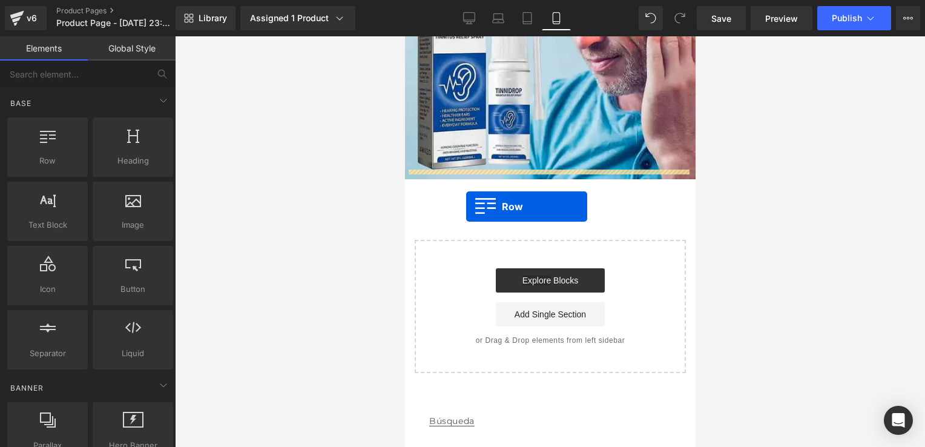
drag, startPoint x: 454, startPoint y: 192, endPoint x: 465, endPoint y: 206, distance: 17.7
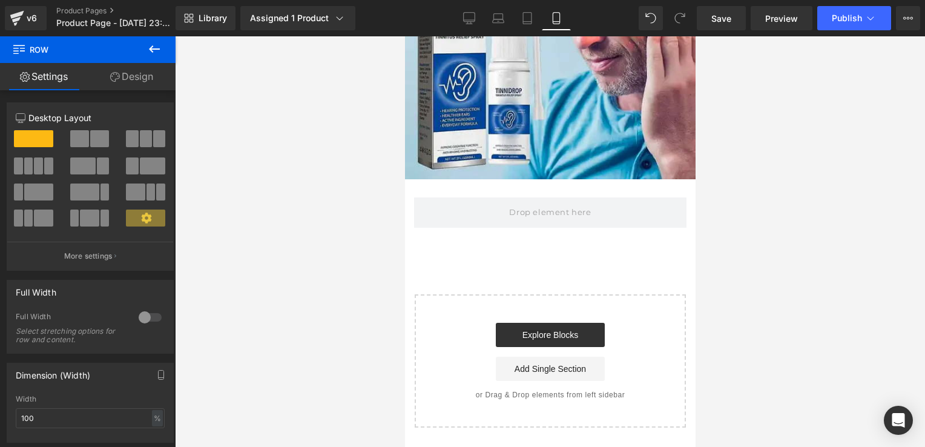
click at [160, 45] on icon at bounding box center [154, 49] width 15 height 15
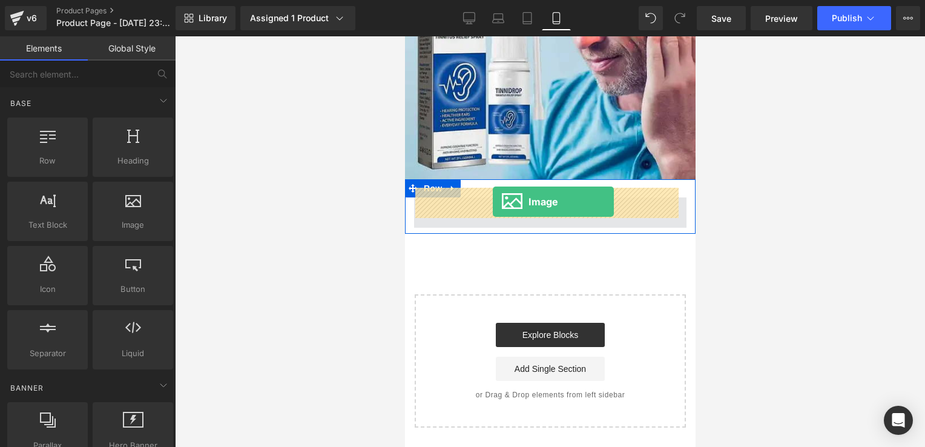
drag, startPoint x: 531, startPoint y: 262, endPoint x: 491, endPoint y: 202, distance: 72.5
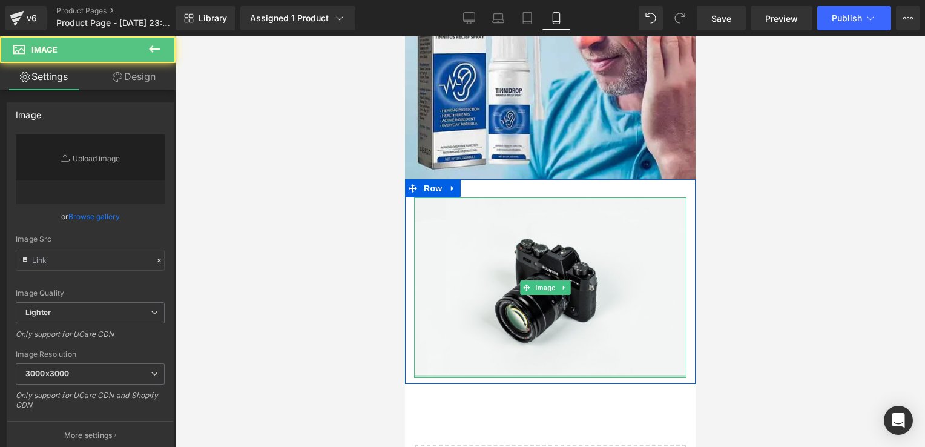
type input "//d1um8515vdn9kb.cloudfront.net/images/parallax.jpg"
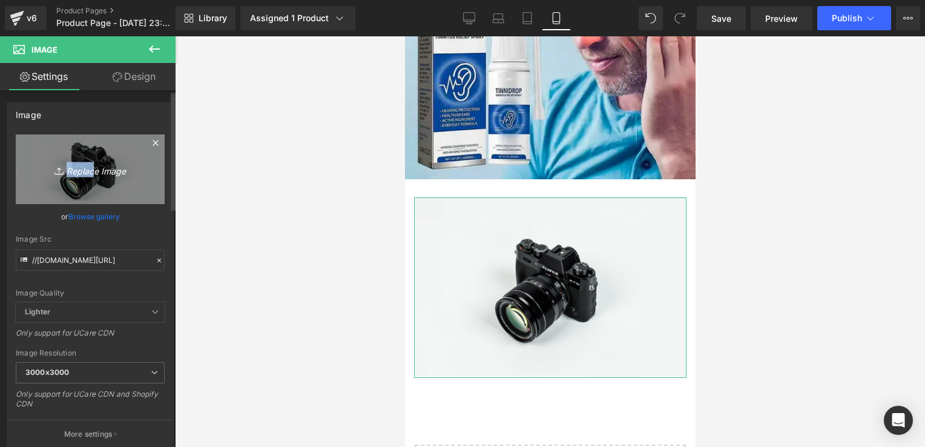
drag, startPoint x: 140, startPoint y: 146, endPoint x: 87, endPoint y: 172, distance: 59.0
click at [87, 172] on link "Replace Image" at bounding box center [90, 169] width 149 height 70
type input "C:\fakepath\“El dolor no debe ser parte de tu rutina, libérate con TINNIDROP.”.…"
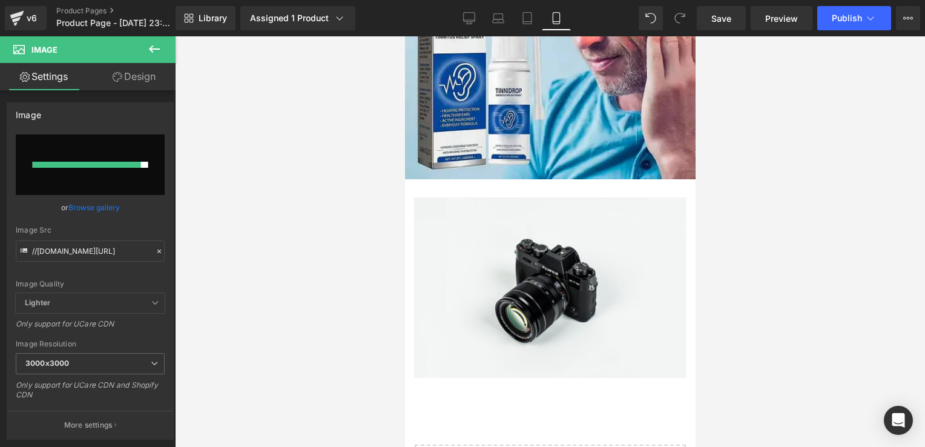
type input "https://ucarecdn.com/9d1d8797-a6c9-4571-be8d-02533a8e477d/-/format/auto/-/previ…"
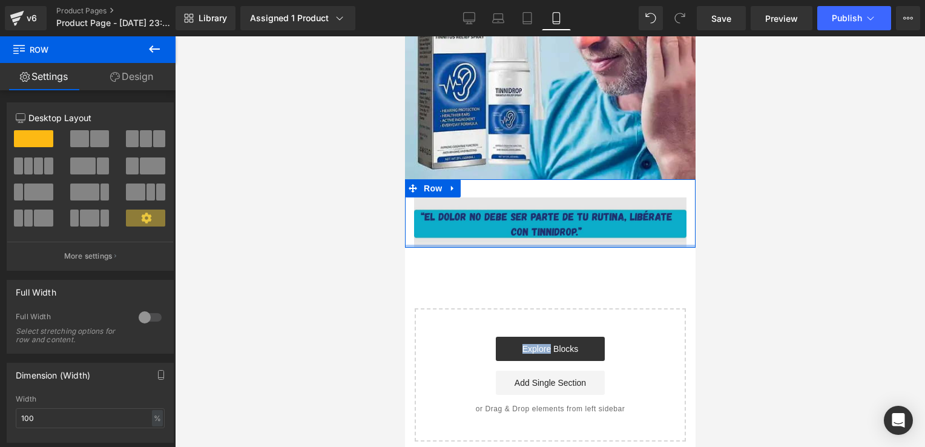
drag, startPoint x: 586, startPoint y: 240, endPoint x: 592, endPoint y: 223, distance: 18.0
click at [592, 223] on div "Image Row" at bounding box center [549, 213] width 290 height 68
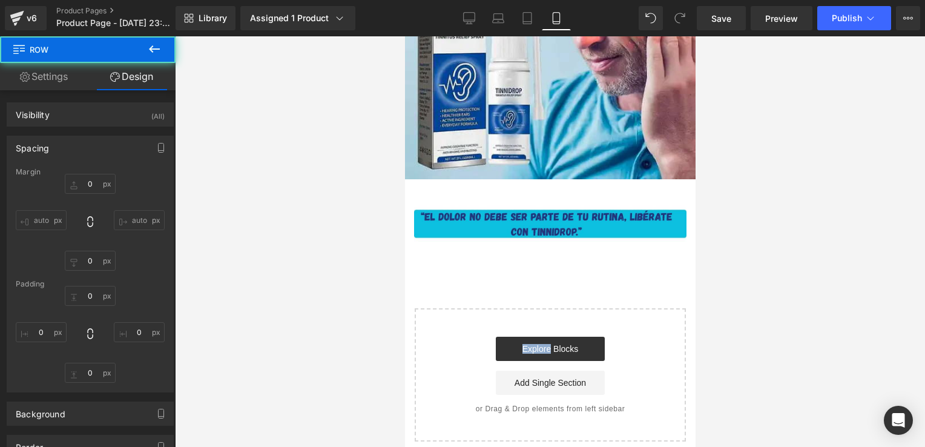
type input "0"
type input "30"
type input "0"
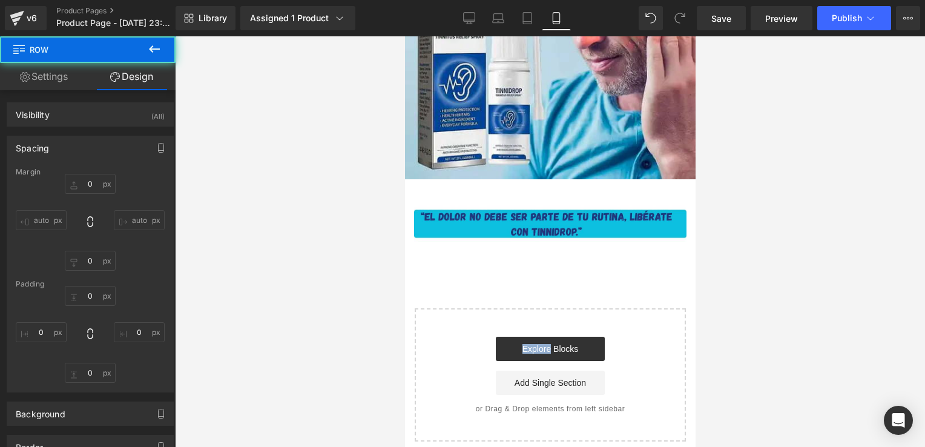
type input "0"
click at [750, 216] on div at bounding box center [550, 241] width 750 height 410
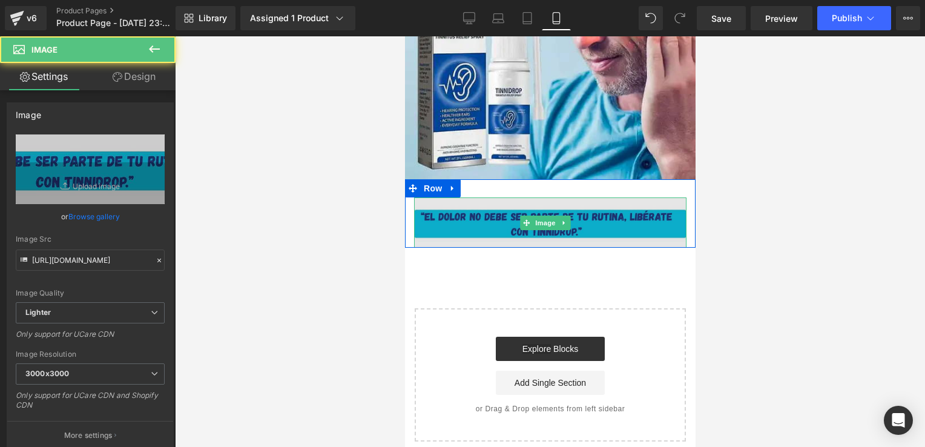
click at [663, 208] on img at bounding box center [549, 222] width 272 height 50
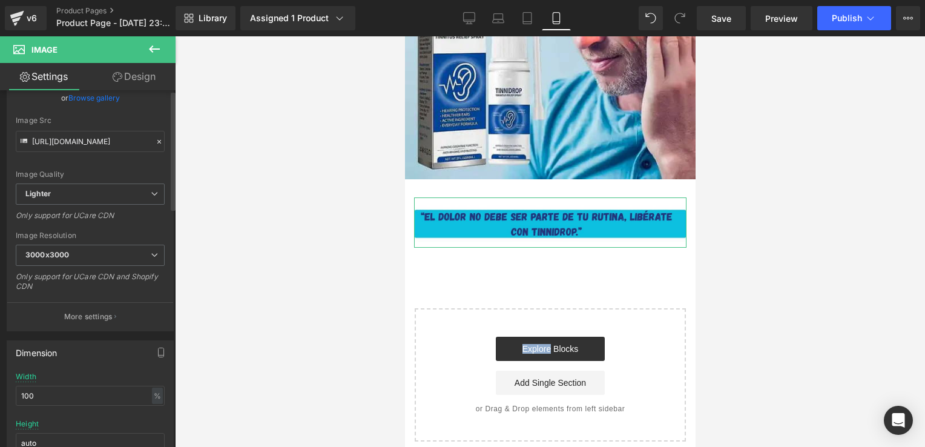
scroll to position [0, 0]
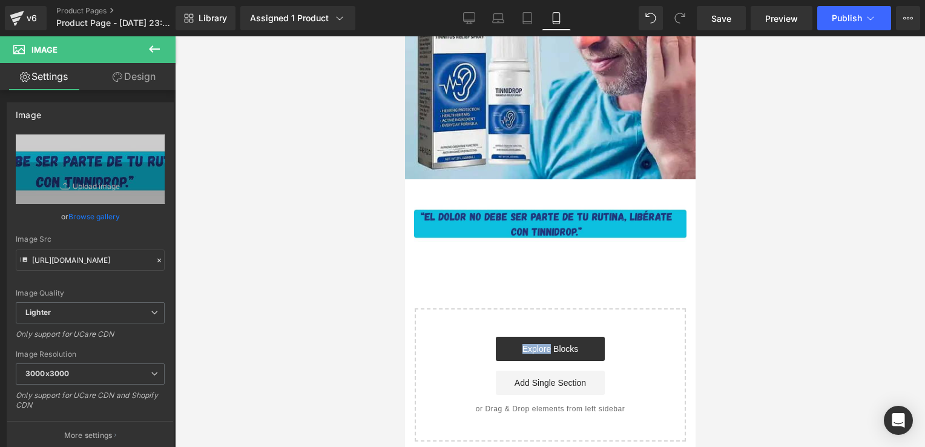
click at [152, 49] on icon at bounding box center [154, 48] width 11 height 7
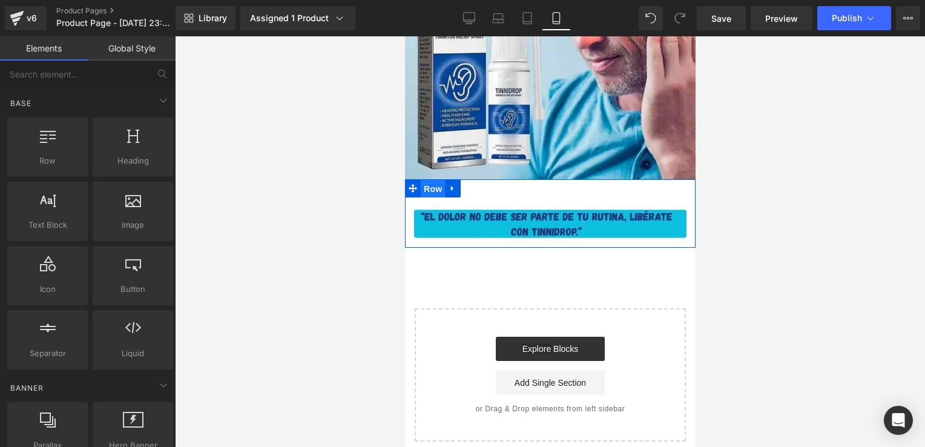
click at [430, 184] on span "Row" at bounding box center [432, 189] width 24 height 18
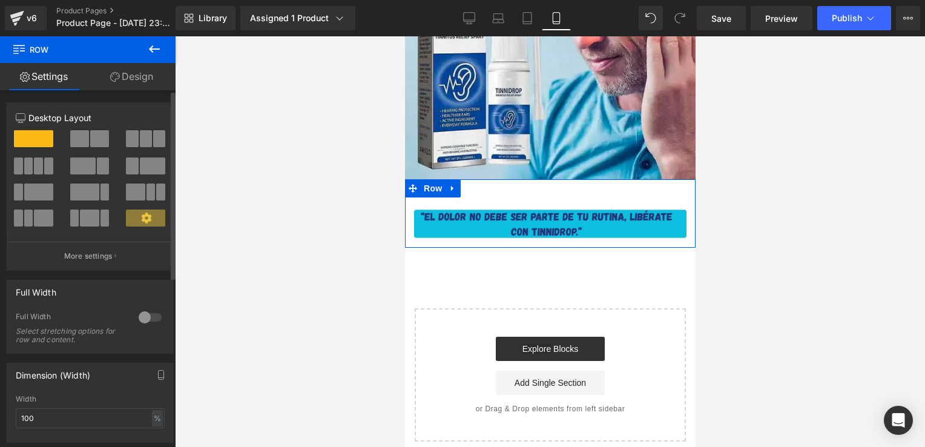
click at [145, 314] on div at bounding box center [150, 316] width 29 height 19
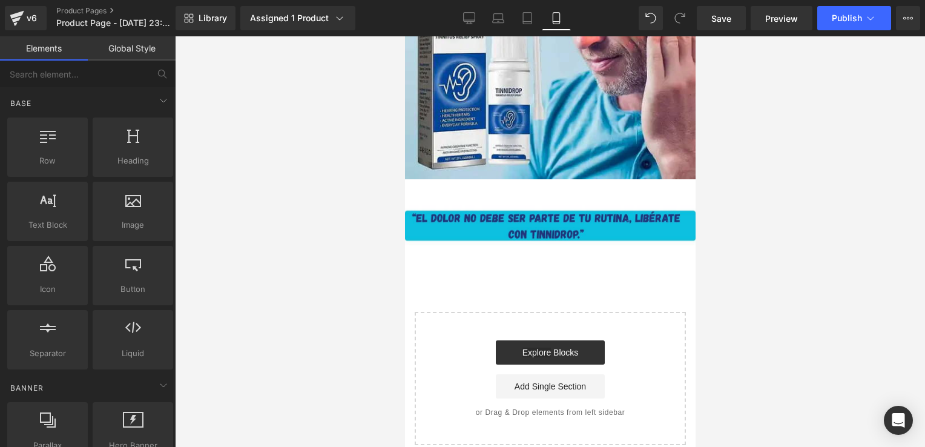
click at [733, 181] on div at bounding box center [550, 241] width 750 height 410
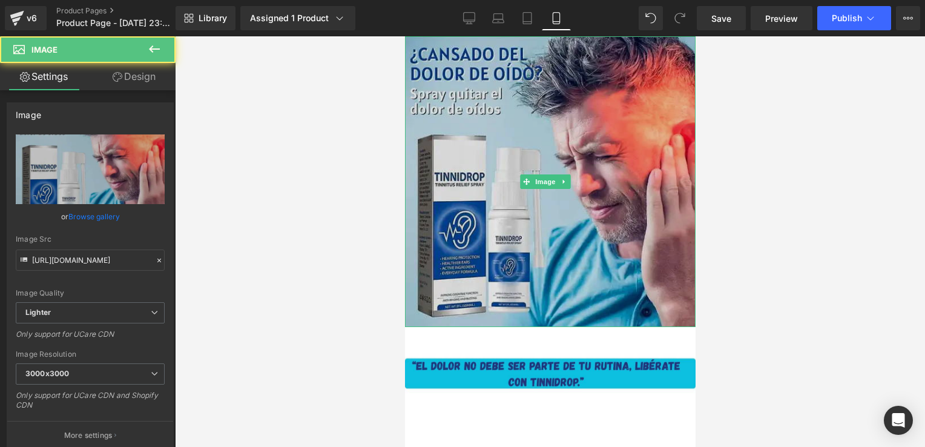
click at [426, 146] on img at bounding box center [549, 181] width 290 height 290
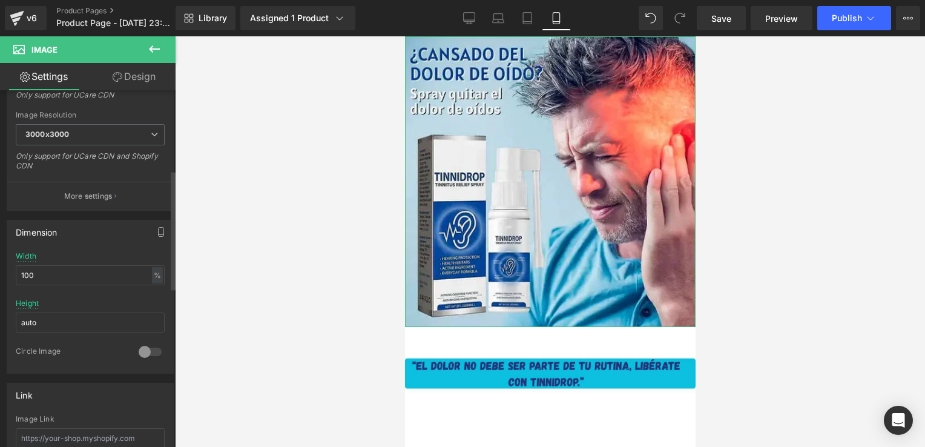
scroll to position [238, 0]
click at [156, 232] on icon "button" at bounding box center [161, 233] width 10 height 10
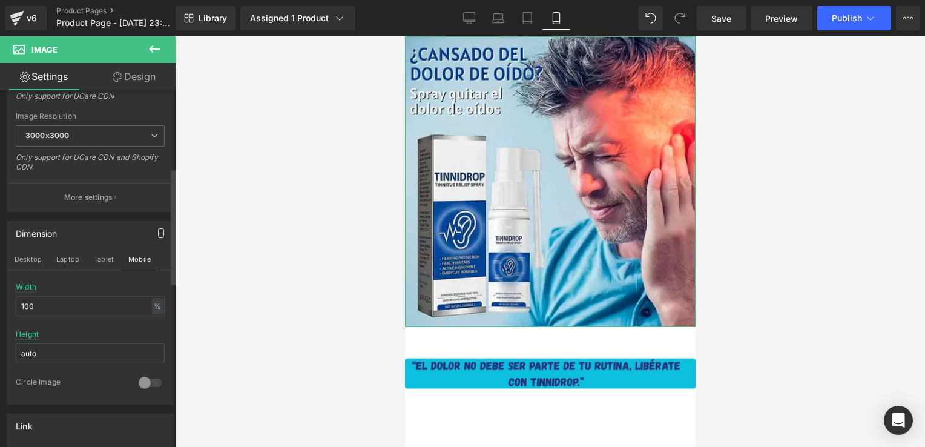
click at [156, 232] on icon "button" at bounding box center [161, 233] width 10 height 10
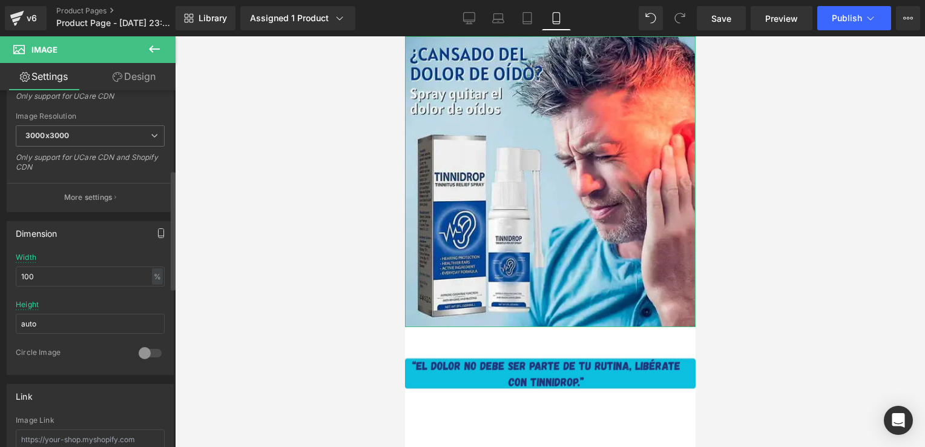
click at [156, 232] on icon "button" at bounding box center [161, 233] width 10 height 10
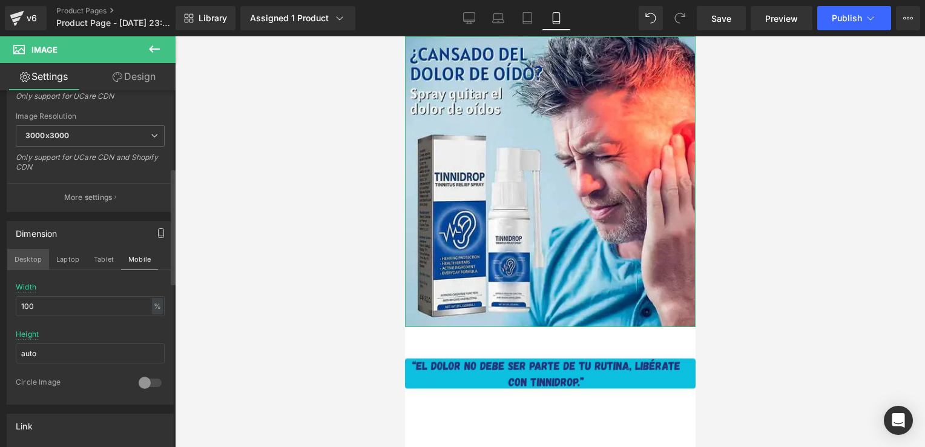
click at [16, 253] on button "Desktop" at bounding box center [28, 259] width 42 height 21
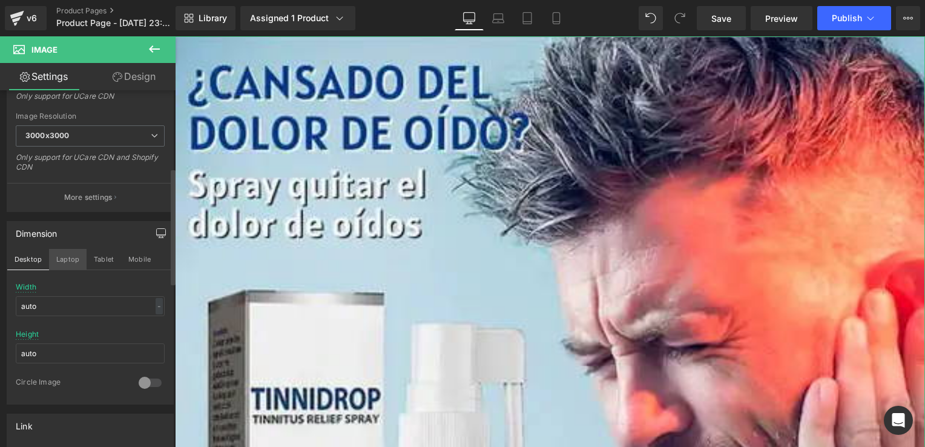
click at [68, 261] on button "Laptop" at bounding box center [68, 259] width 38 height 21
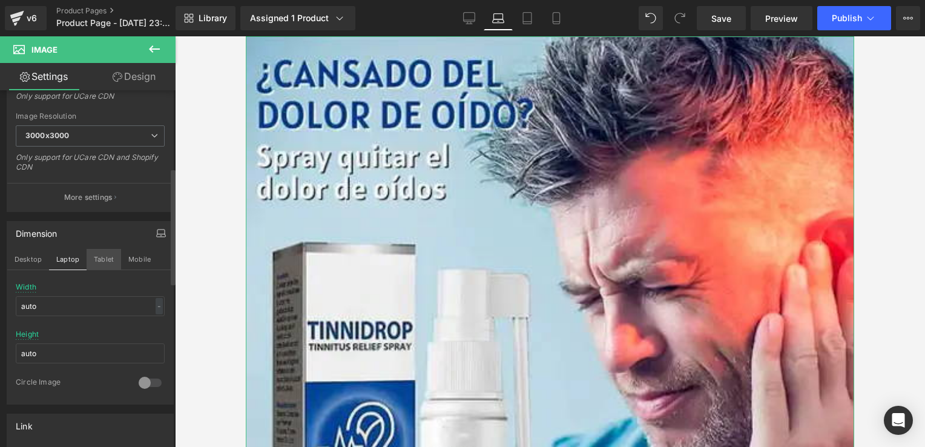
click at [91, 262] on button "Tablet" at bounding box center [104, 259] width 34 height 21
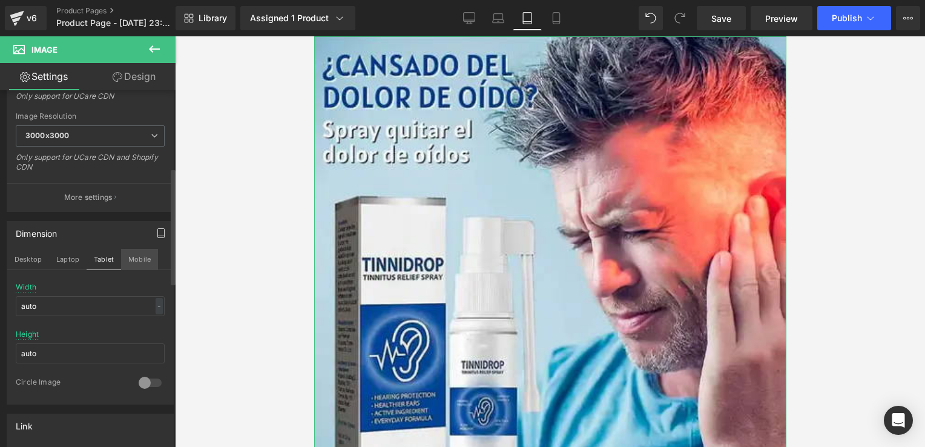
click at [130, 256] on button "Mobile" at bounding box center [139, 259] width 37 height 21
type input "100"
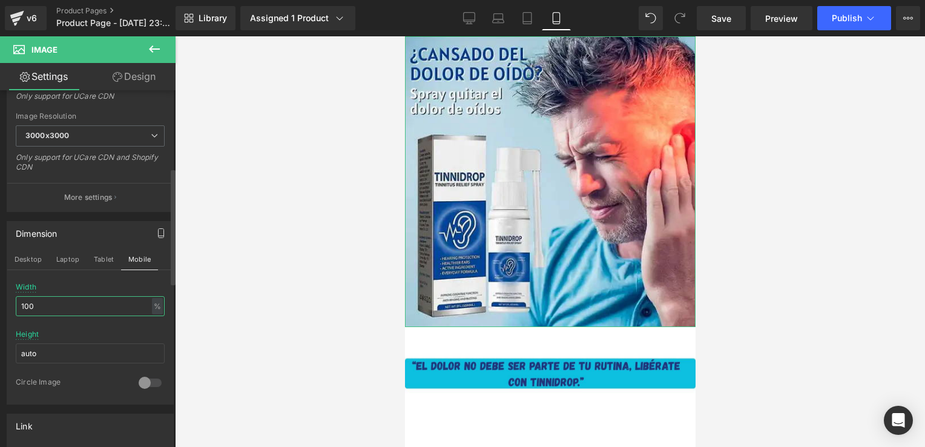
click at [133, 306] on input "100" at bounding box center [90, 306] width 149 height 20
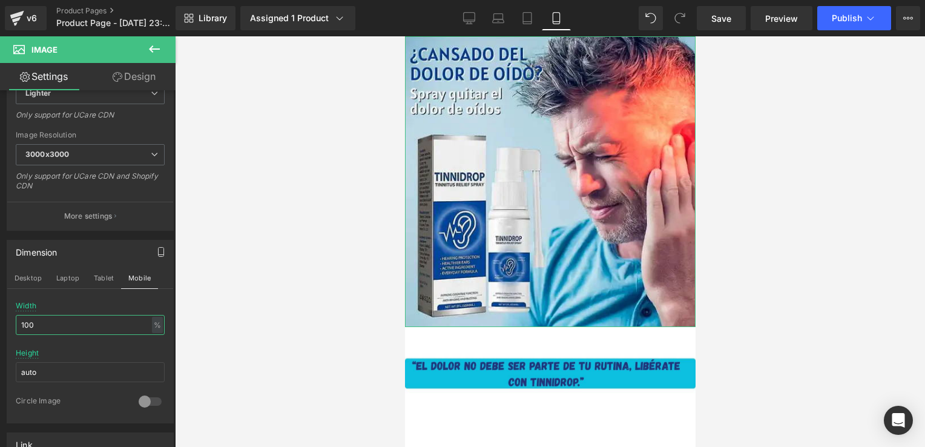
scroll to position [217, 0]
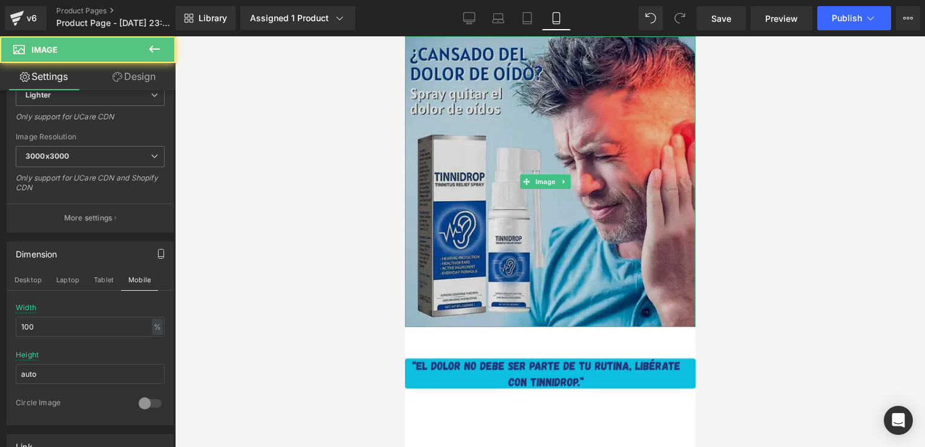
click at [523, 229] on img at bounding box center [549, 181] width 290 height 290
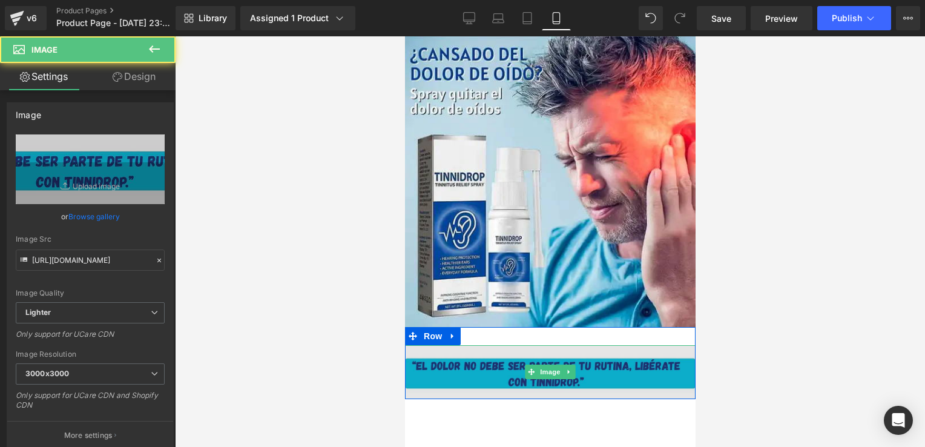
click at [445, 376] on img at bounding box center [549, 372] width 290 height 54
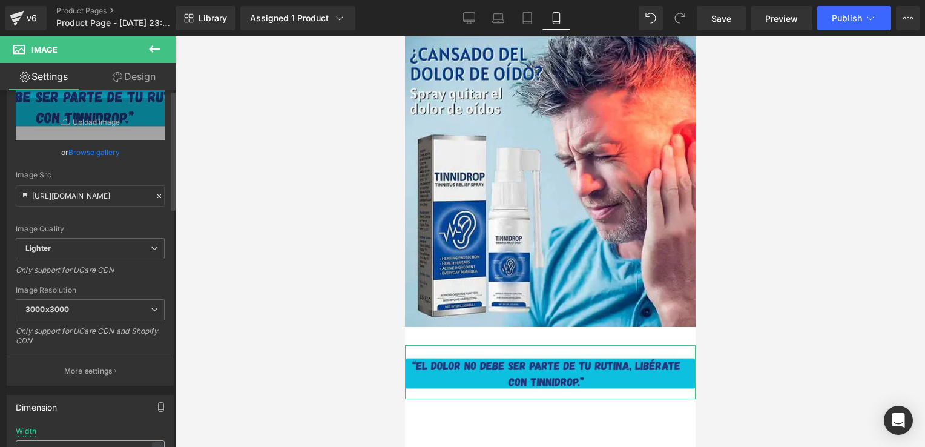
scroll to position [0, 0]
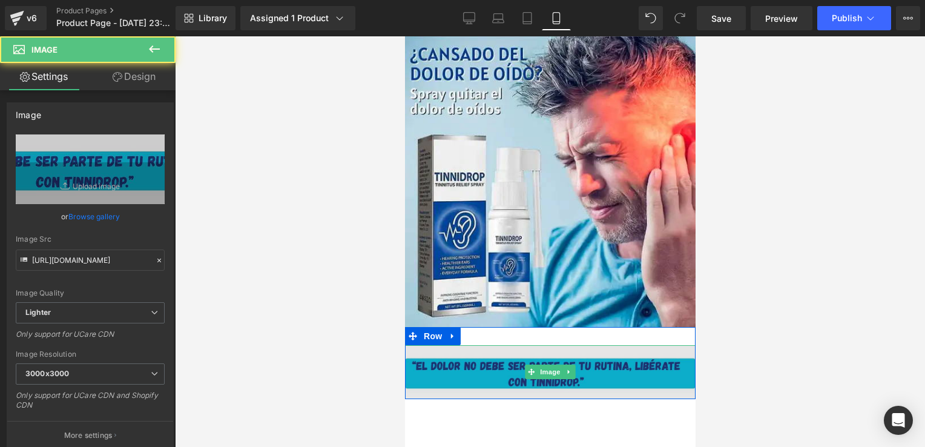
click at [469, 362] on img at bounding box center [549, 372] width 290 height 54
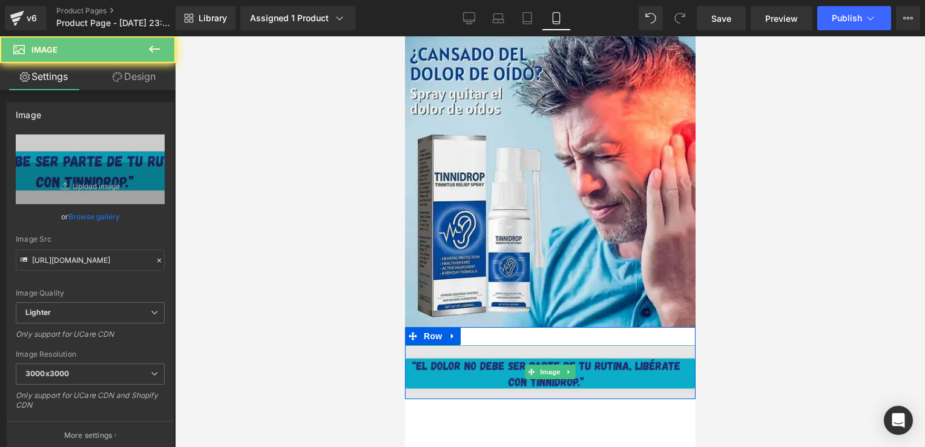
click at [469, 362] on img at bounding box center [549, 372] width 290 height 54
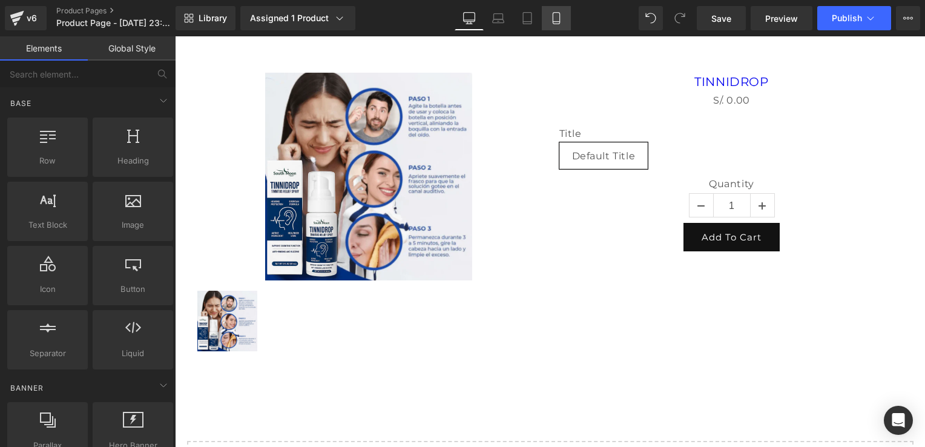
click at [554, 22] on icon at bounding box center [556, 18] width 12 height 12
